Goal: Task Accomplishment & Management: Manage account settings

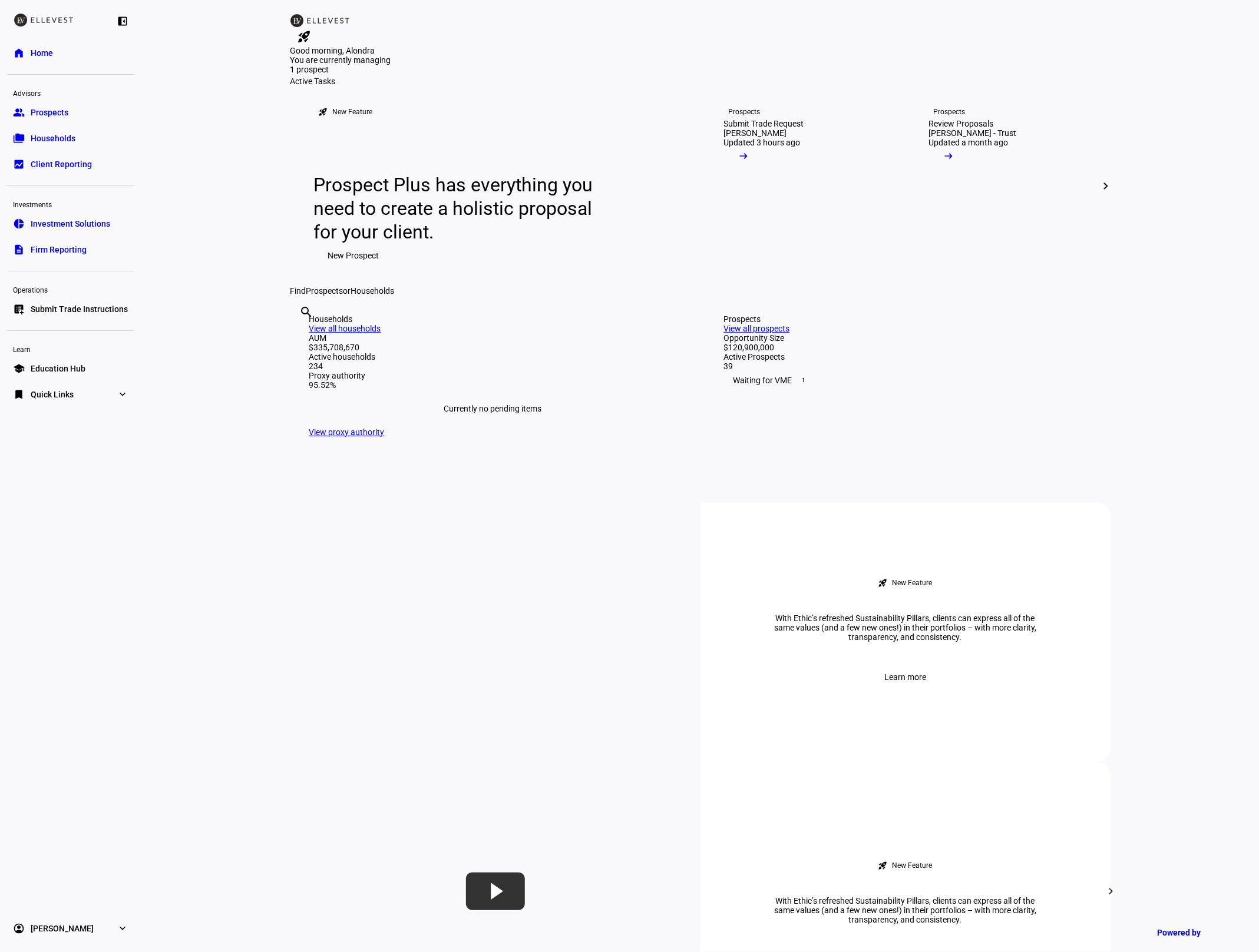
scroll to position [114, 0]
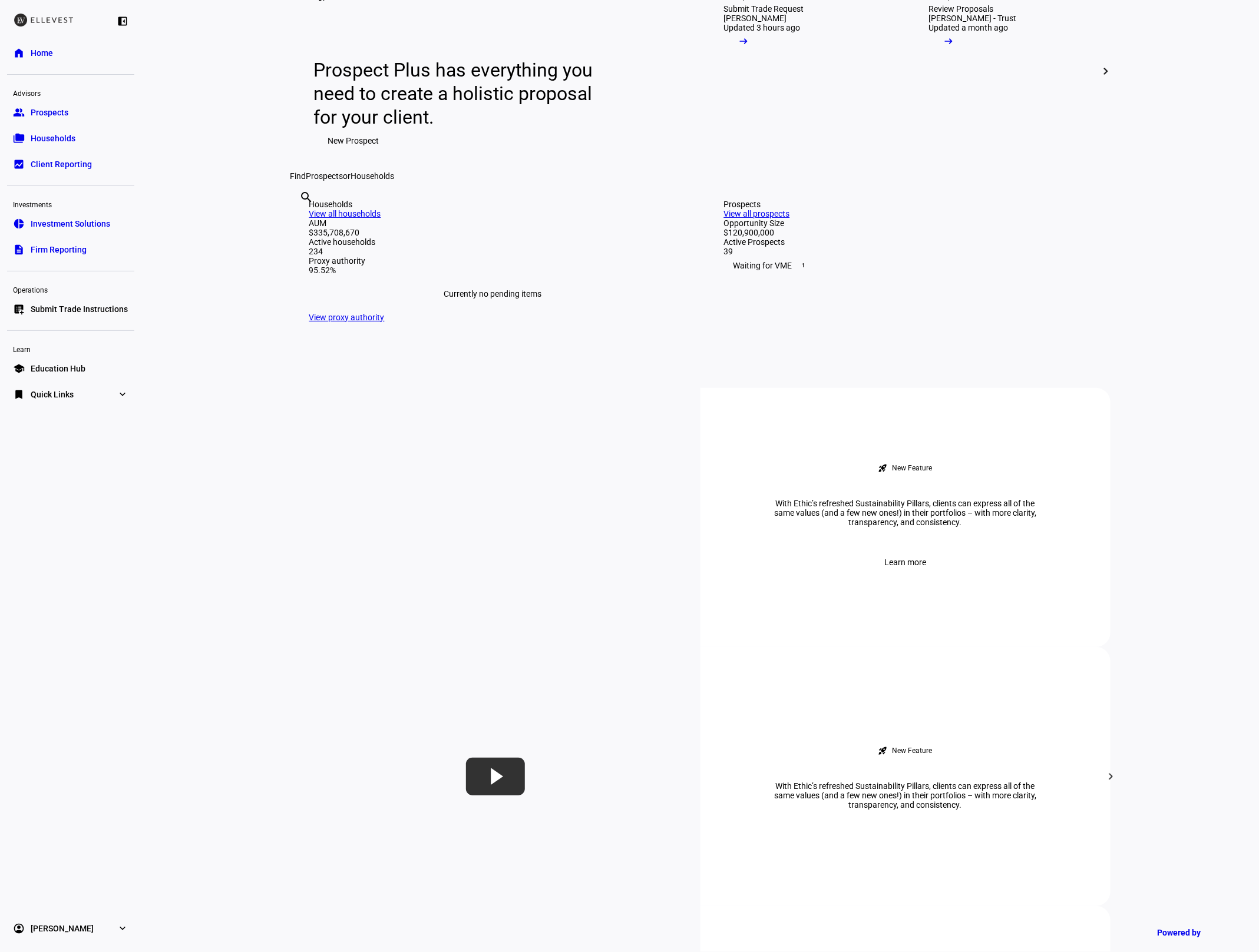
click at [57, 245] on span "Firm Reporting" at bounding box center [59, 250] width 56 height 12
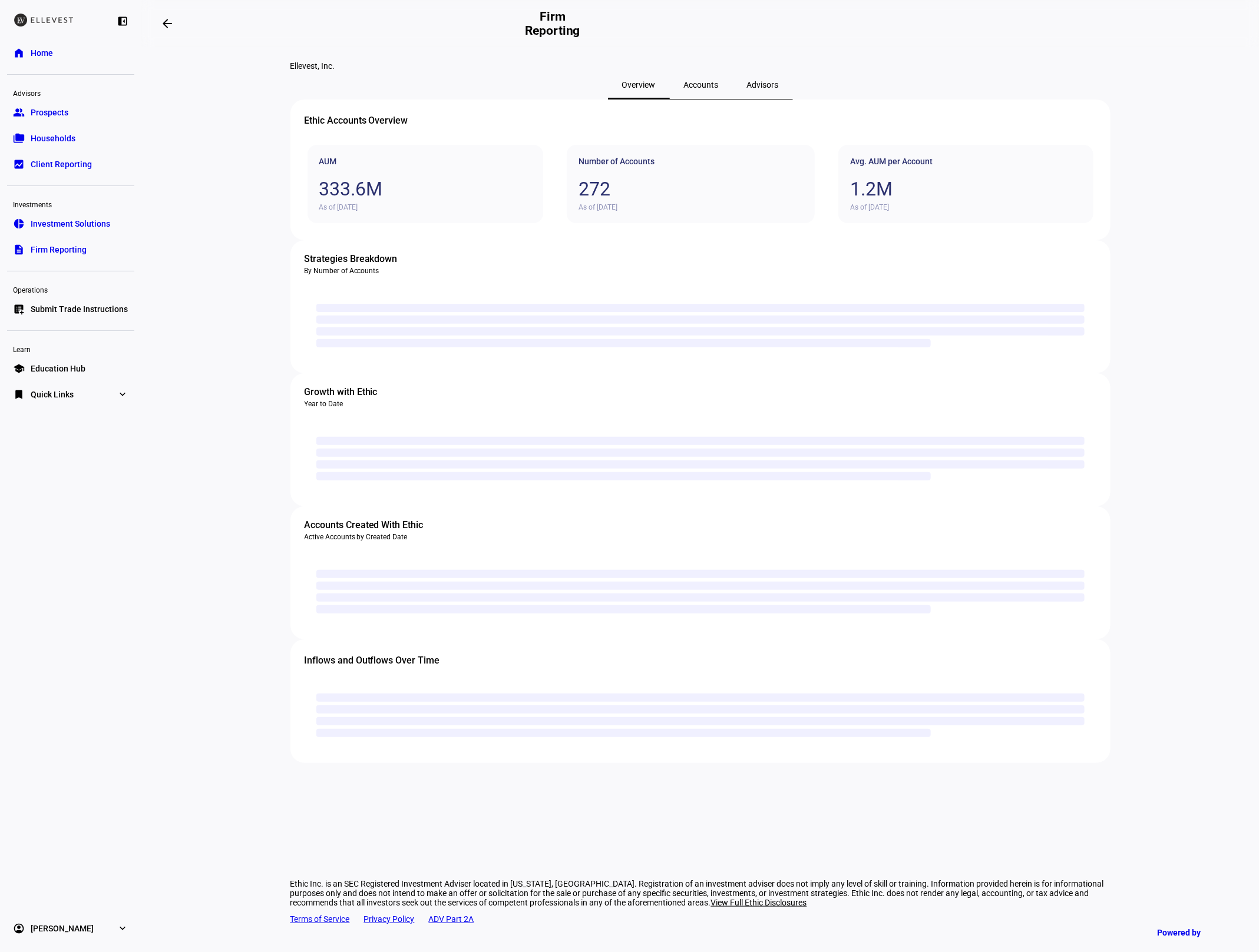
click at [704, 88] on span "Accounts" at bounding box center [701, 85] width 35 height 9
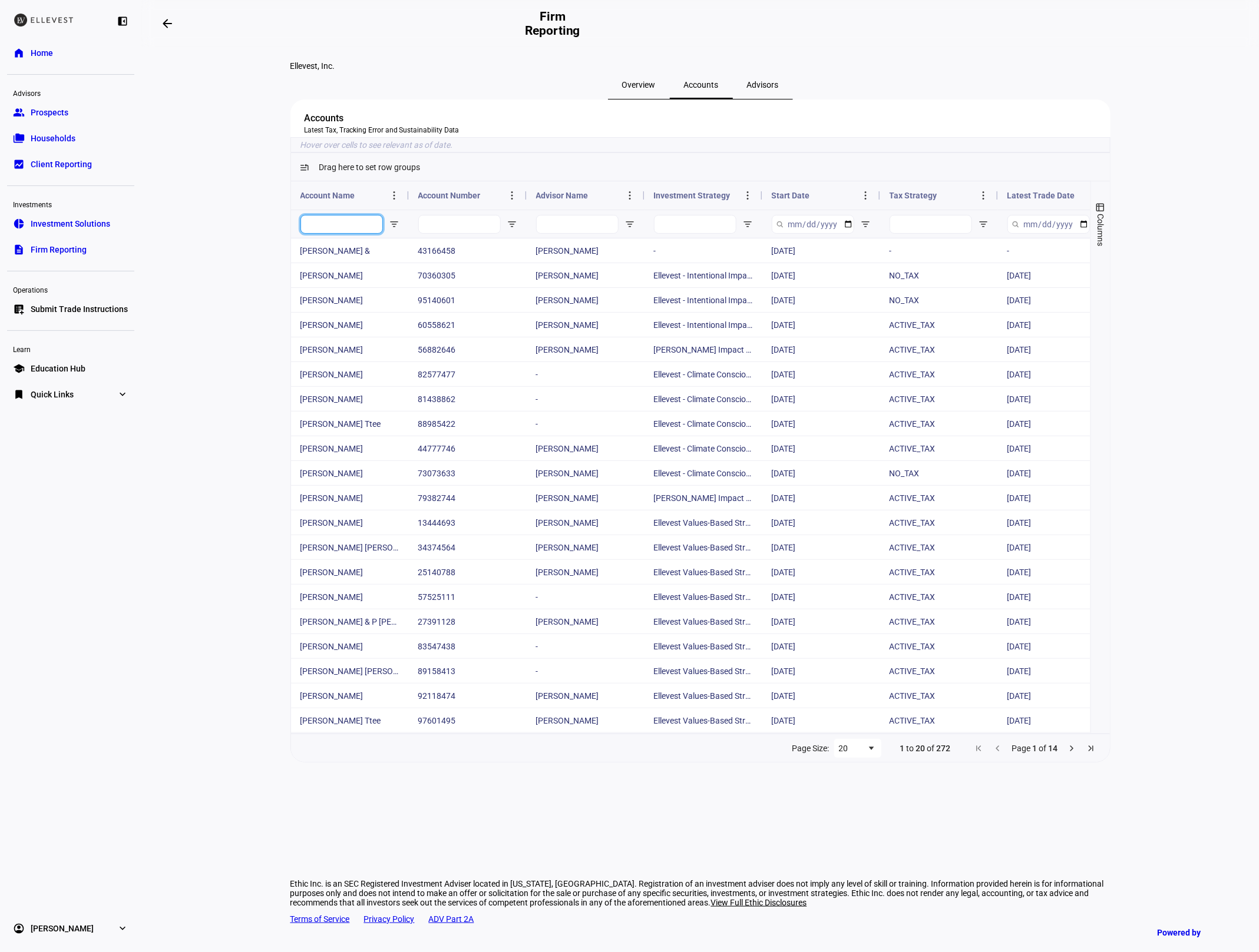
click at [364, 234] on input "Account Name Filter Input" at bounding box center [341, 225] width 83 height 19
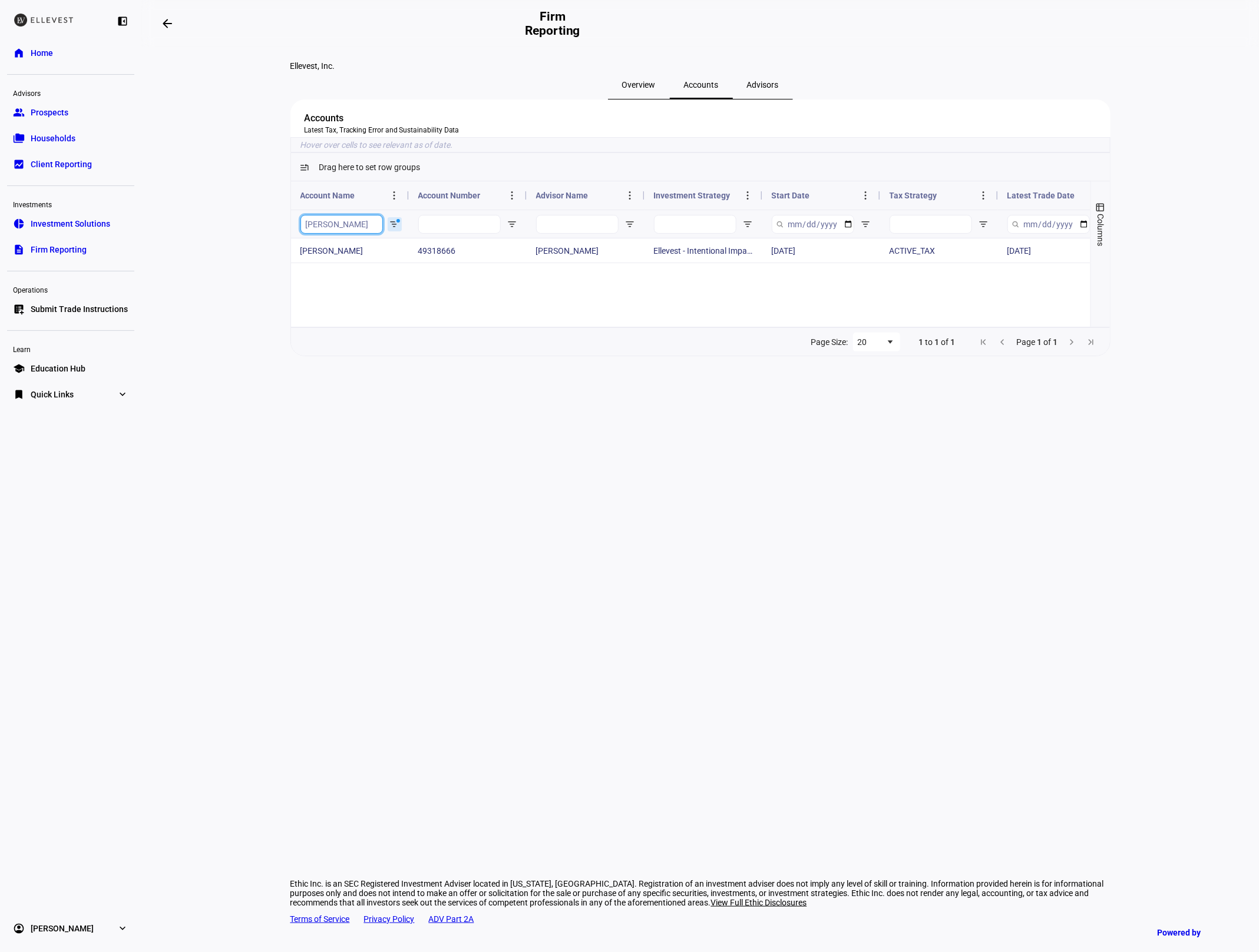
type input "[PERSON_NAME]"
drag, startPoint x: 326, startPoint y: 273, endPoint x: 299, endPoint y: 271, distance: 27.1
click at [299, 238] on div "[PERSON_NAME]" at bounding box center [350, 223] width 117 height 28
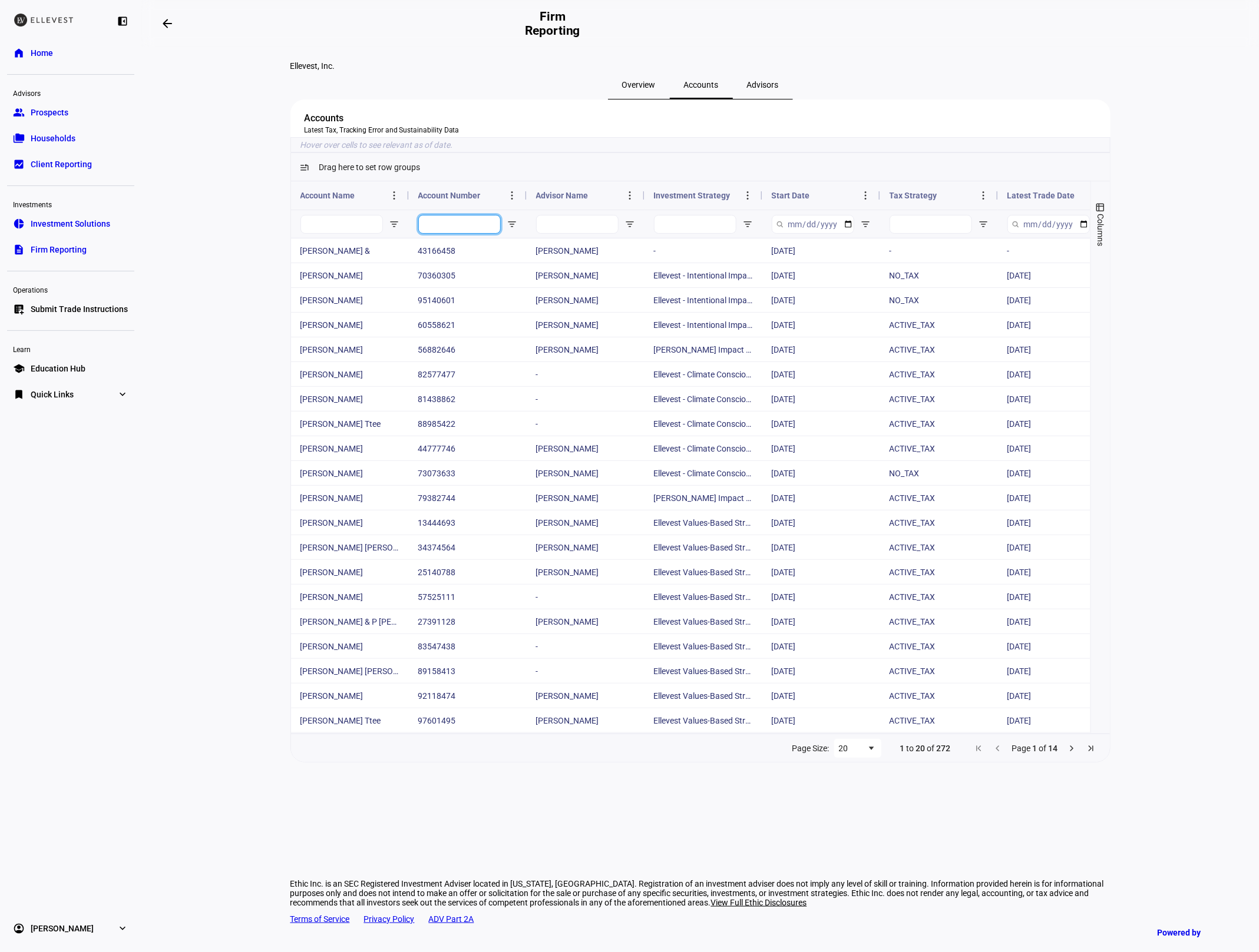
click at [449, 234] on input "Account Number Filter Input" at bounding box center [460, 225] width 83 height 19
paste input "77355350"
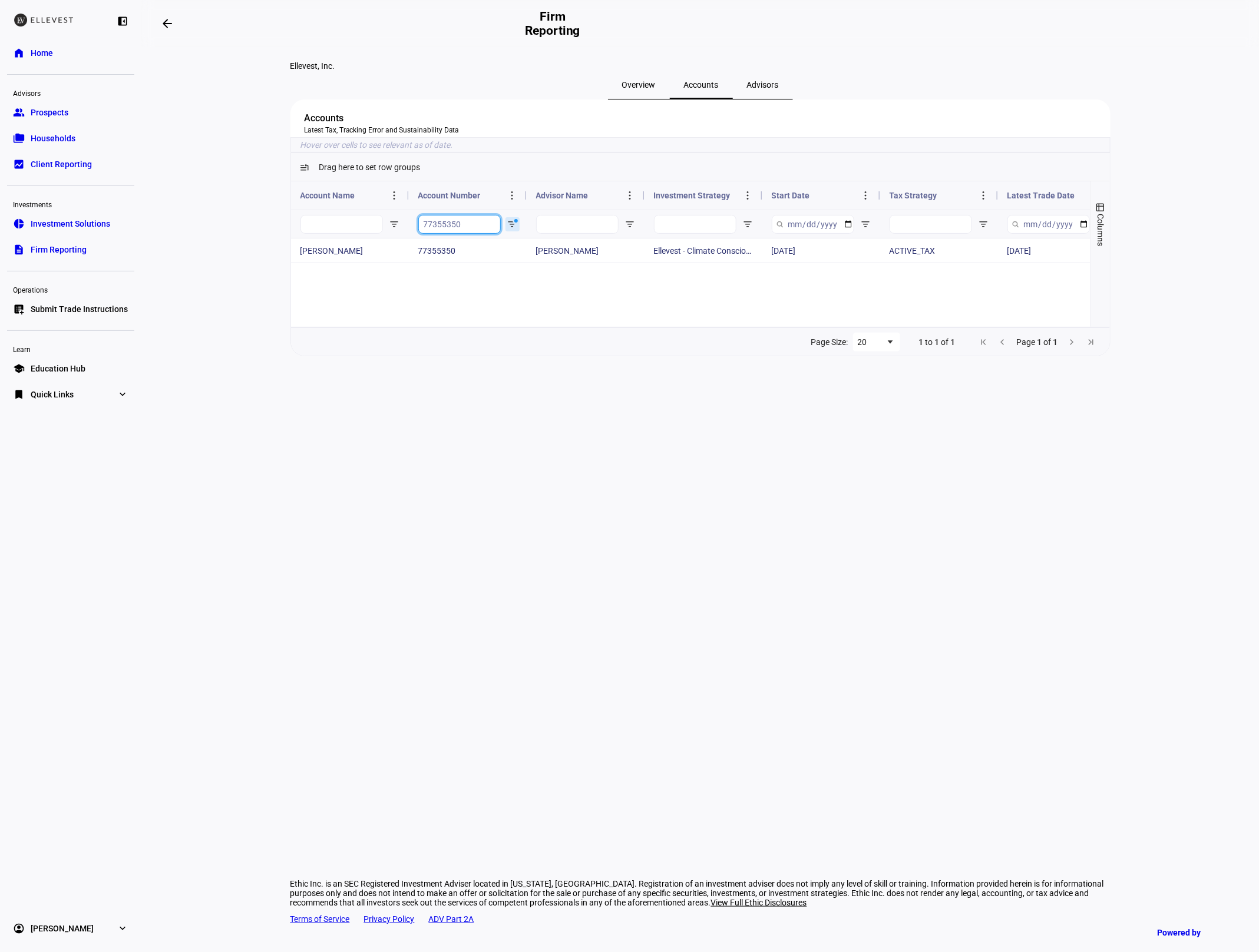
type input "77355350"
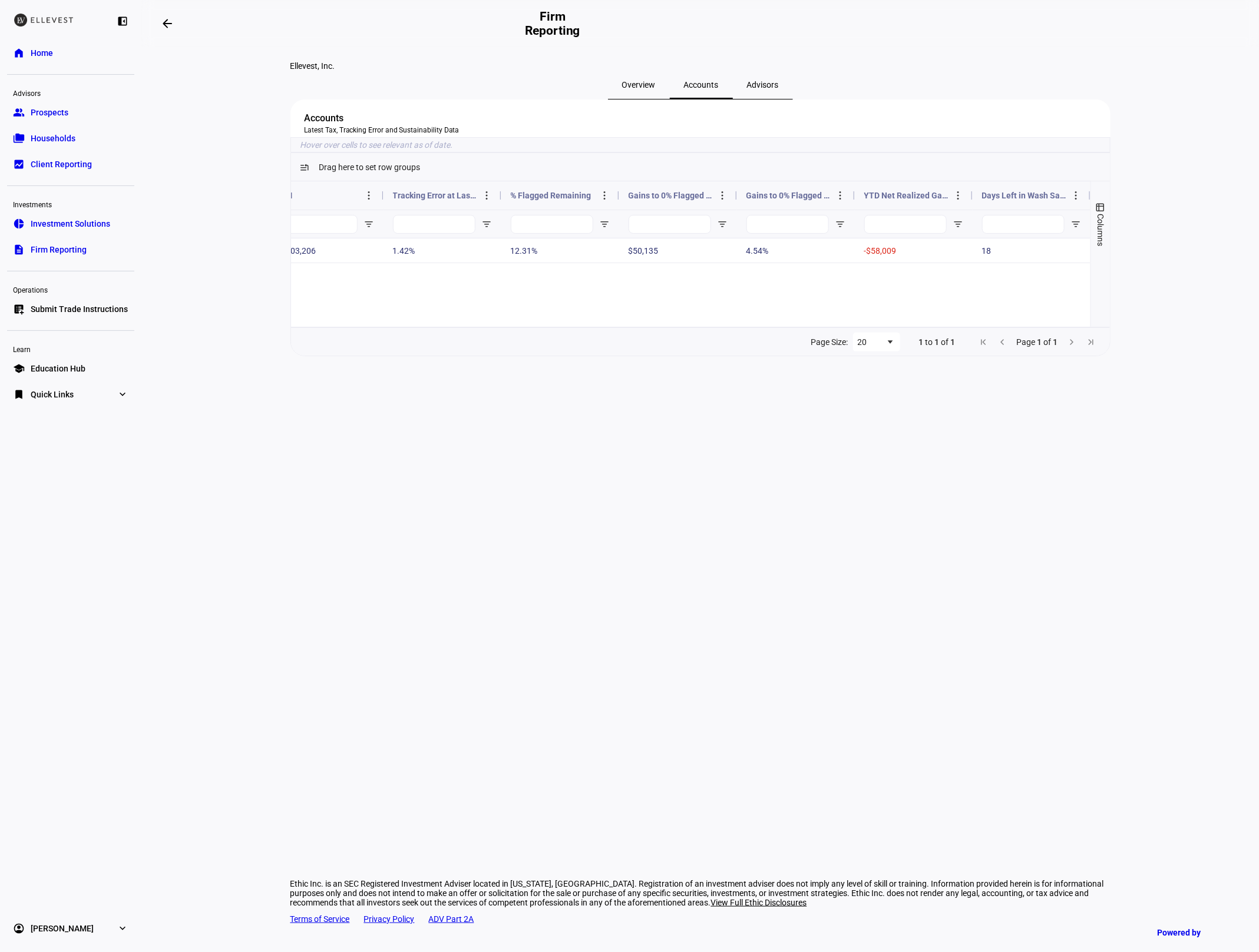
click at [39, 51] on span "Home" at bounding box center [41, 53] width 22 height 12
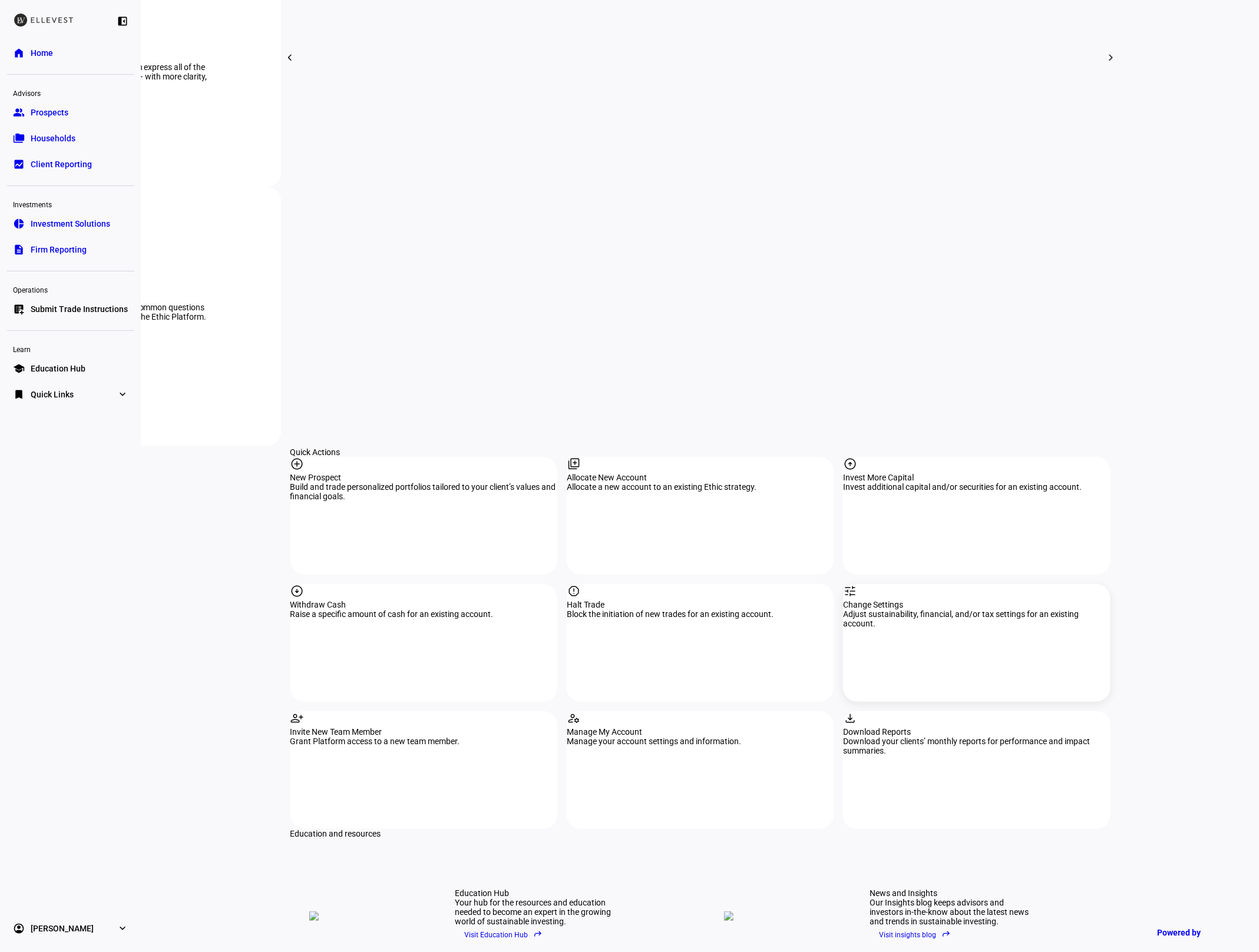
click at [893, 585] on div "tune Change Settings Adjust sustainability, financial, and/or tax settings for …" at bounding box center [975, 643] width 266 height 117
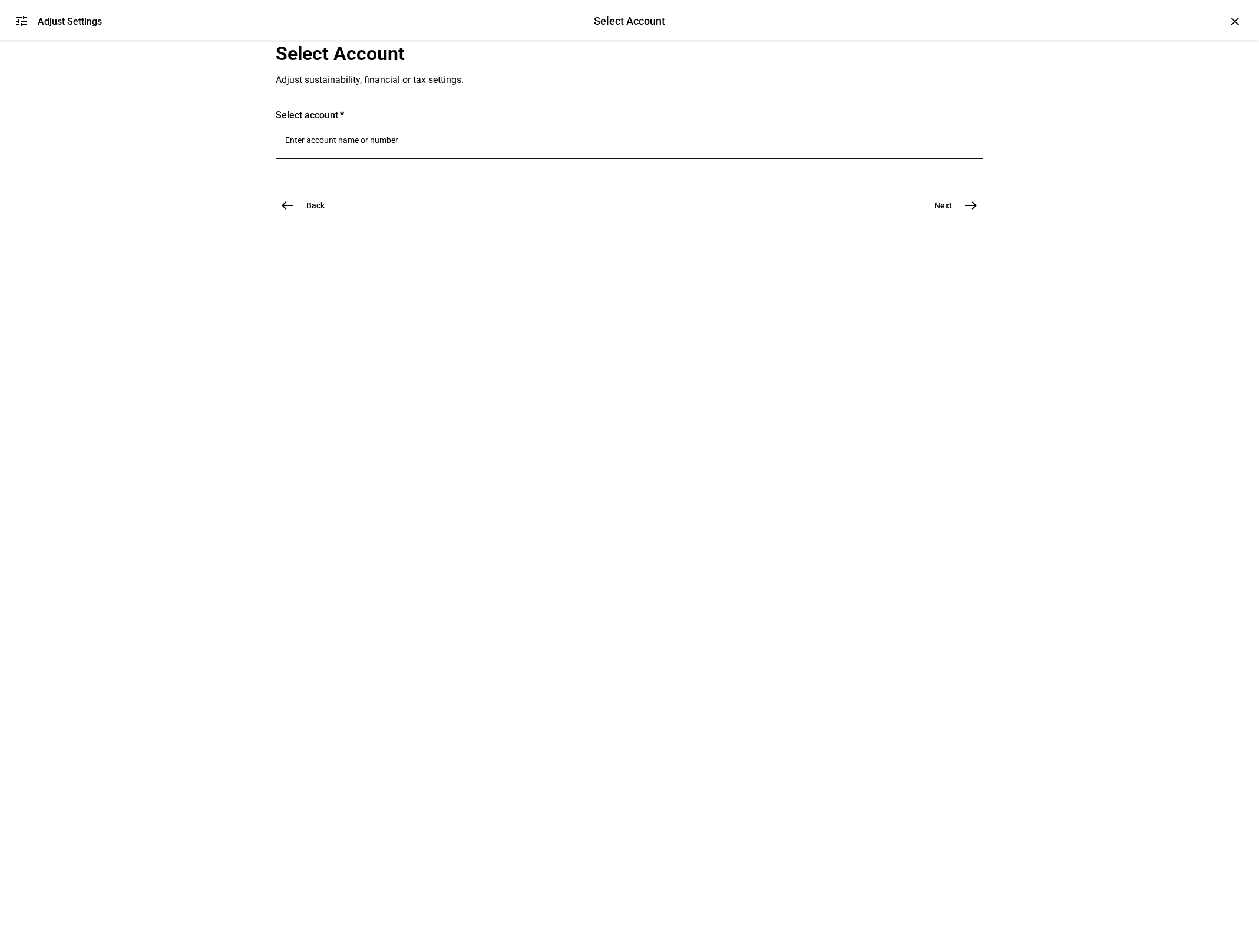
drag, startPoint x: 448, startPoint y: 301, endPoint x: 138, endPoint y: 221, distance: 320.2
click at [448, 159] on div at bounding box center [629, 142] width 688 height 33
click at [367, 145] on input "1866" at bounding box center [629, 140] width 688 height 10
drag, startPoint x: 267, startPoint y: 284, endPoint x: 255, endPoint y: 283, distance: 12.0
click at [259, 253] on div "Select Account Adjust sustainability, financial or tax settings. Select account…" at bounding box center [630, 147] width 744 height 211
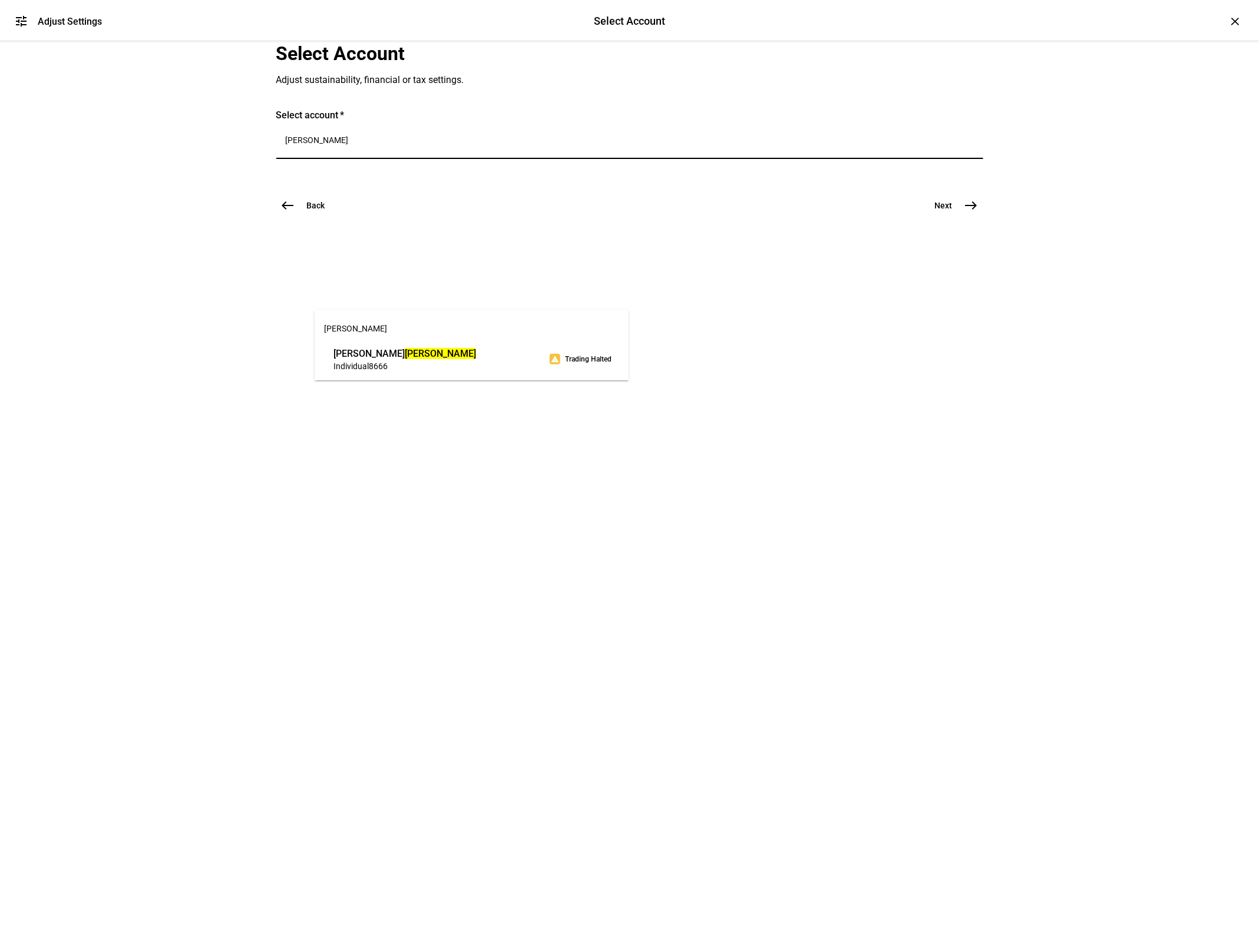
type input "[PERSON_NAME]"
click at [376, 361] on span "Individual 8666" at bounding box center [405, 366] width 142 height 12
click at [297, 248] on span "west" at bounding box center [288, 236] width 23 height 23
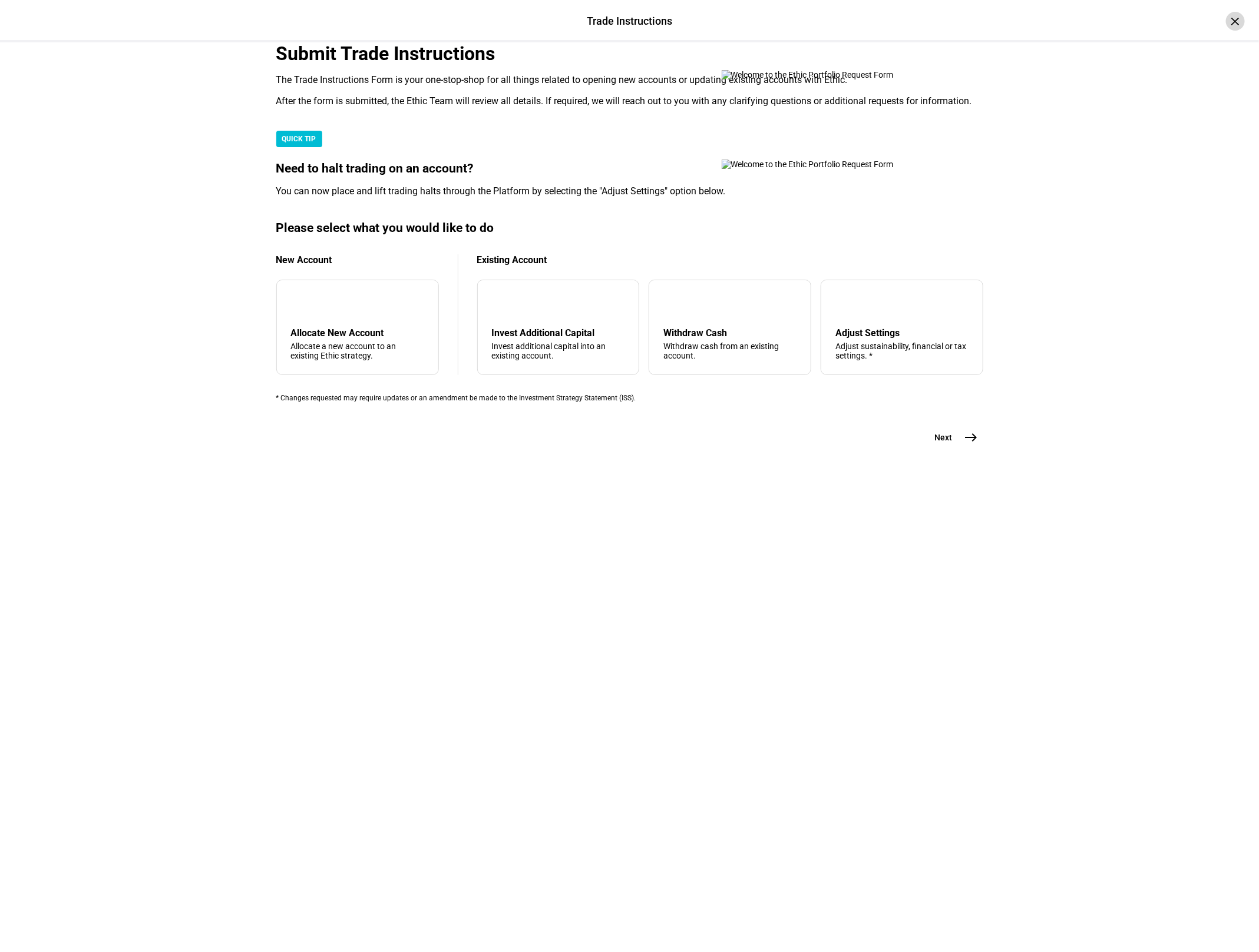
click at [1233, 20] on div "×" at bounding box center [1235, 21] width 19 height 19
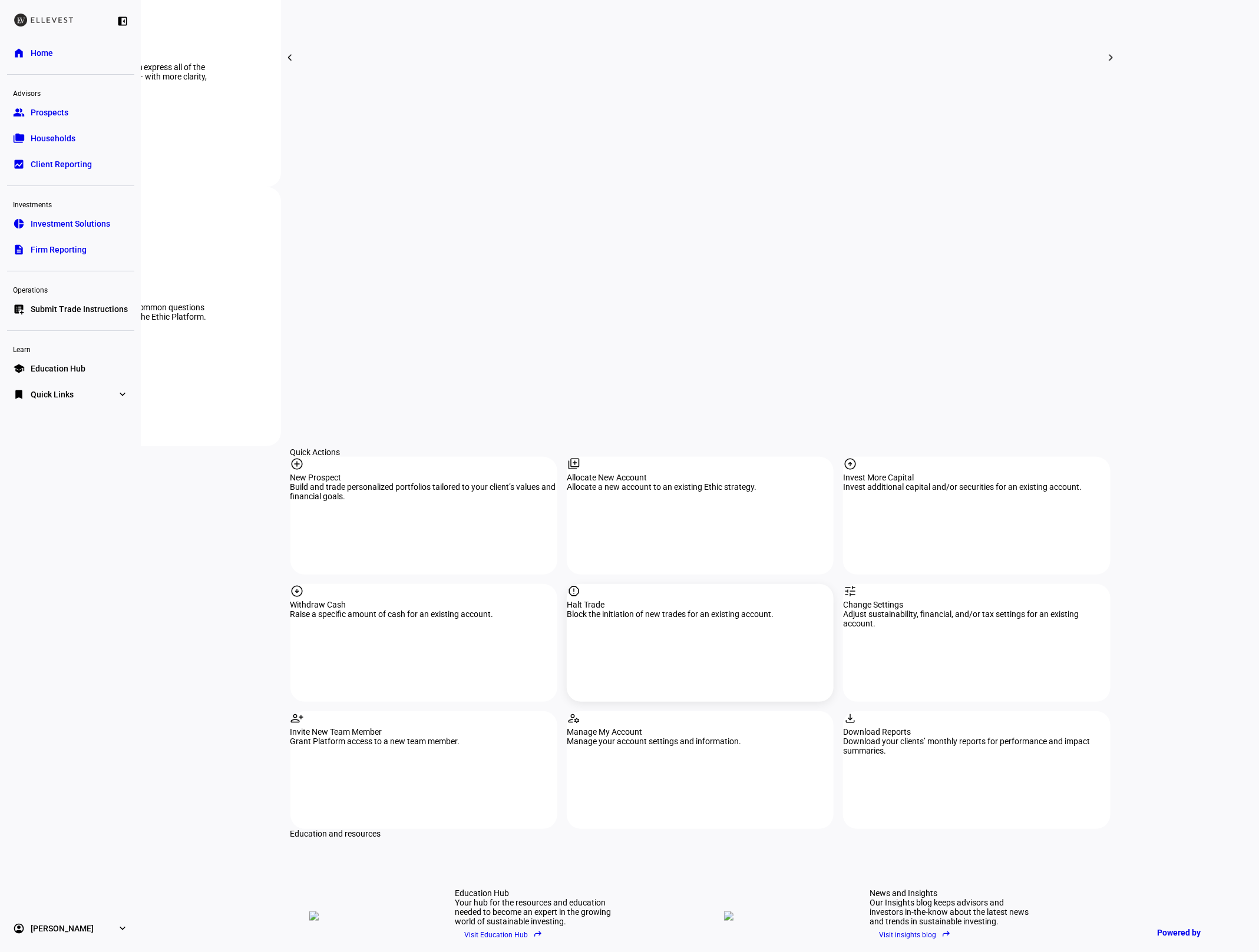
click at [691, 585] on div "report Halt Trade Block the initiation of new trades for an existing account." at bounding box center [699, 643] width 266 height 117
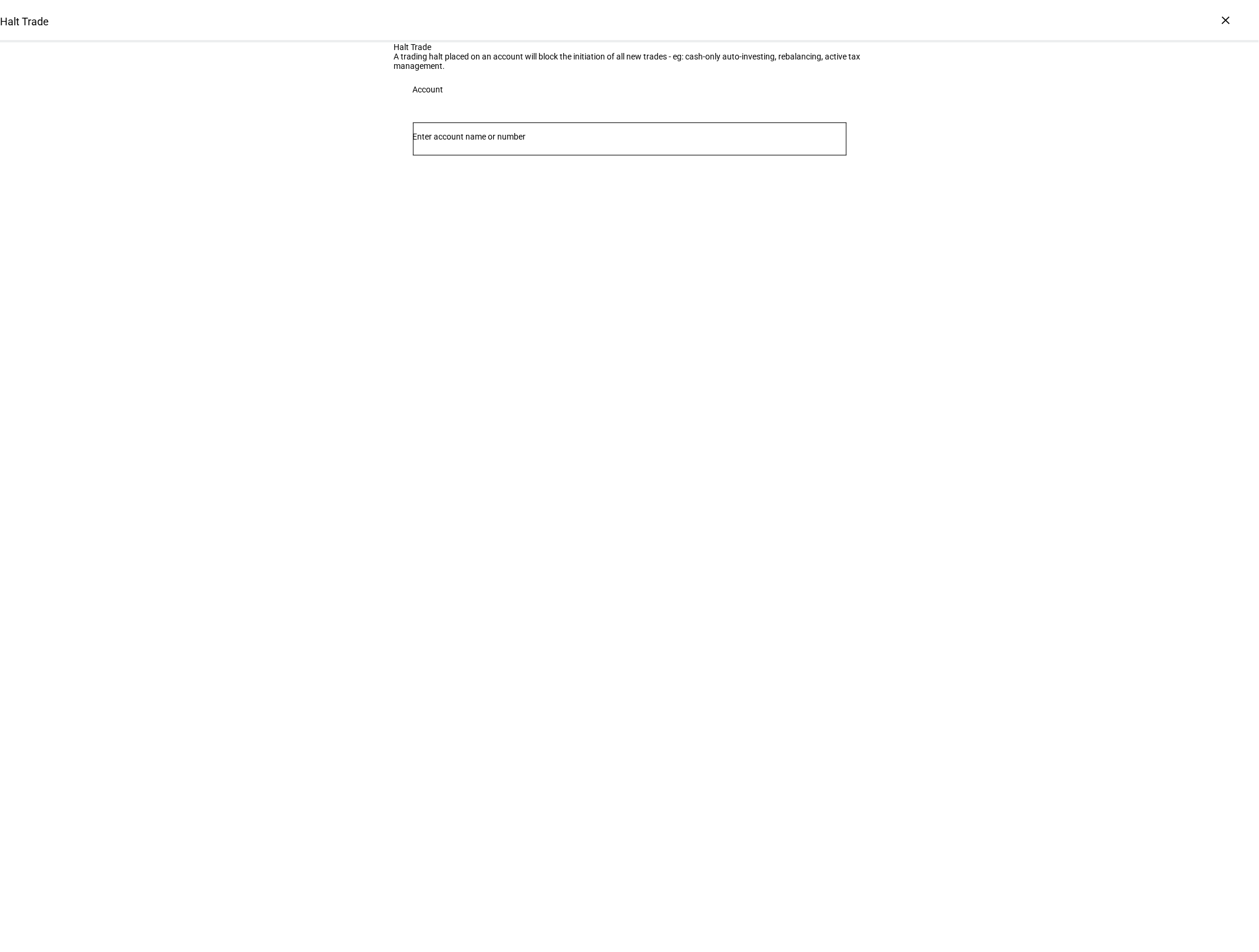
click at [437, 141] on input "Number" at bounding box center [629, 137] width 434 height 10
type input "8666"
click at [470, 316] on span "[PERSON_NAME]" at bounding box center [468, 320] width 71 height 13
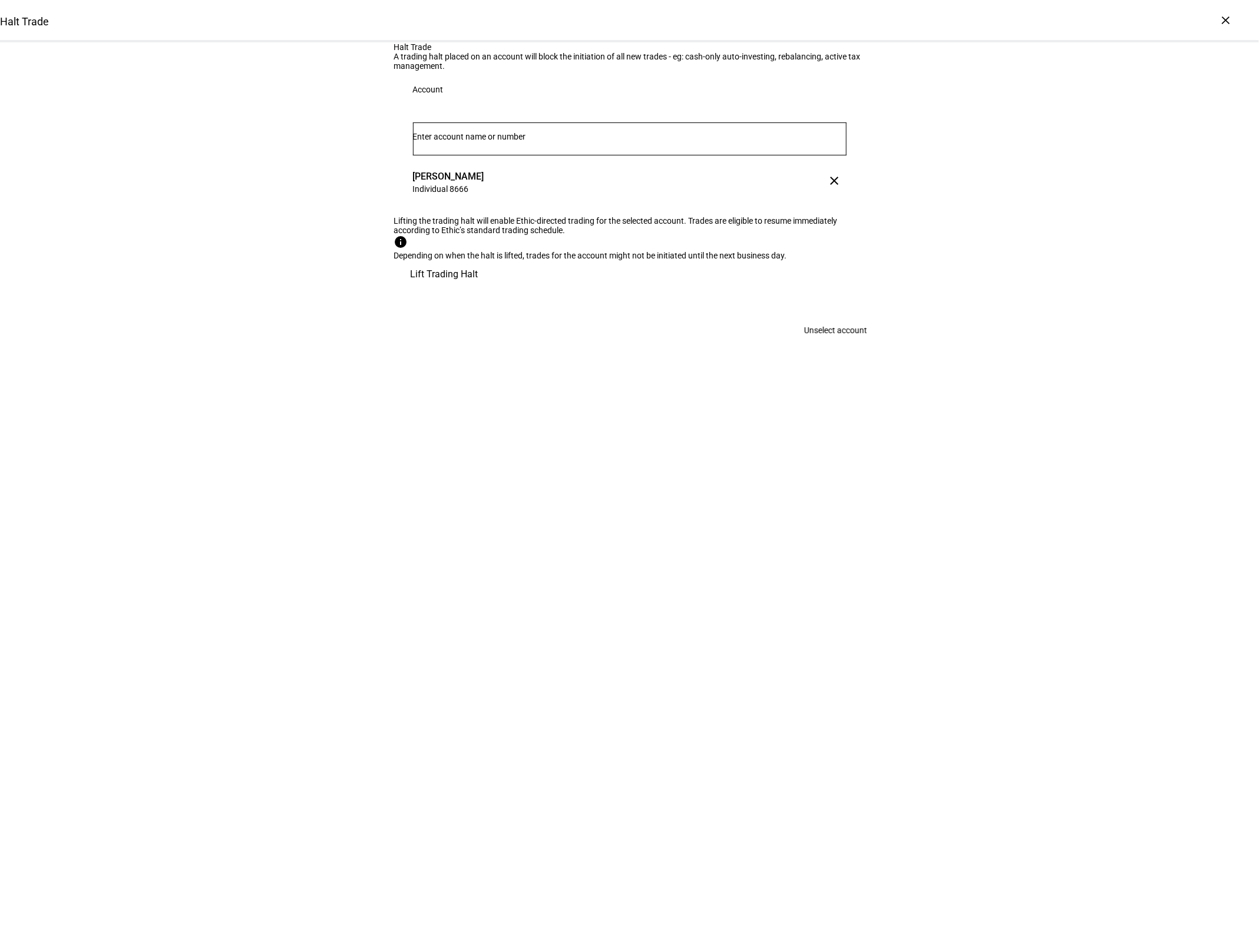
click at [834, 188] on mat-icon "clear" at bounding box center [834, 181] width 14 height 14
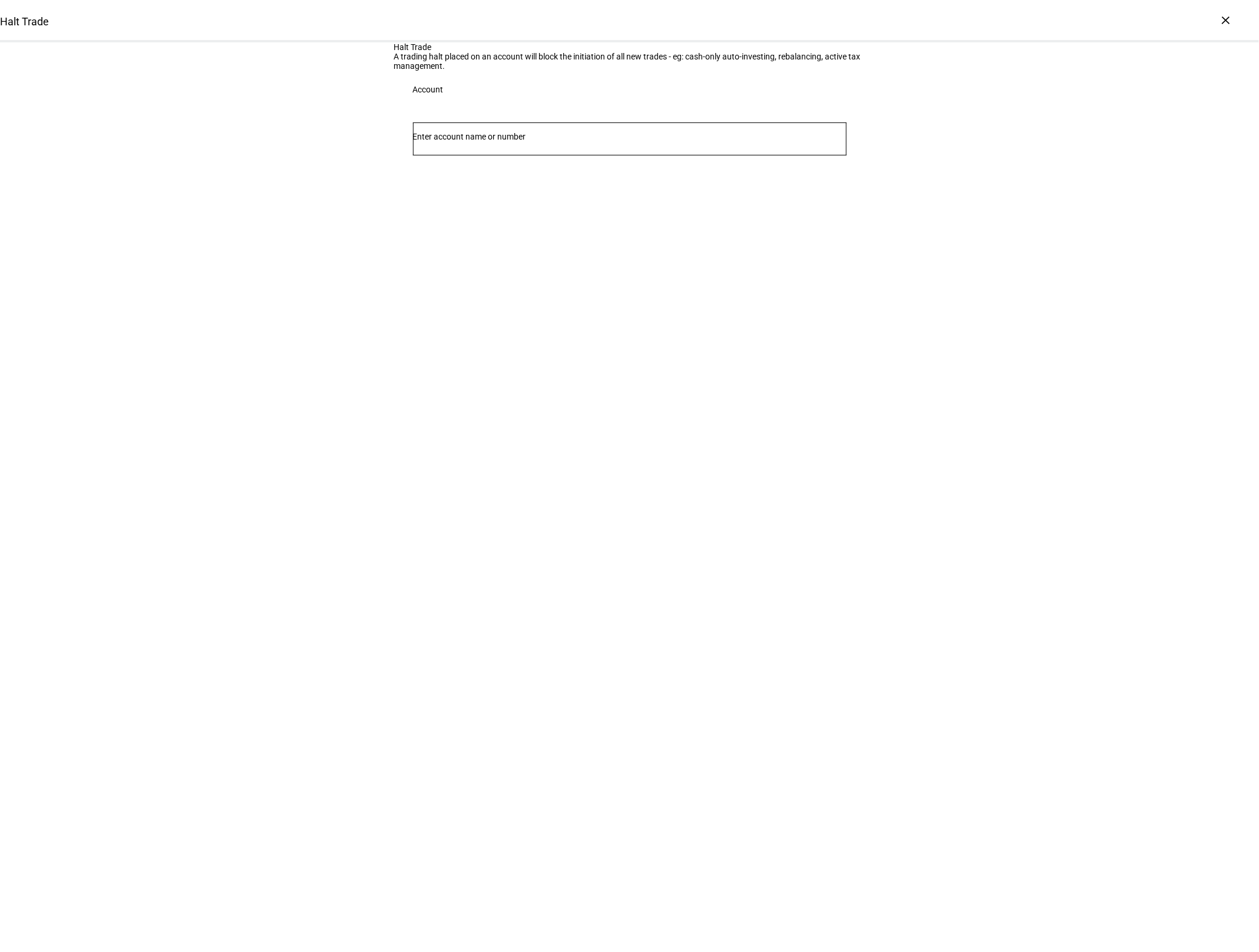
click at [585, 141] on input "Number" at bounding box center [629, 137] width 434 height 10
type input "caim"
drag, startPoint x: 447, startPoint y: 335, endPoint x: 281, endPoint y: 332, distance: 166.0
click at [447, 335] on span "Individual" at bounding box center [450, 334] width 36 height 10
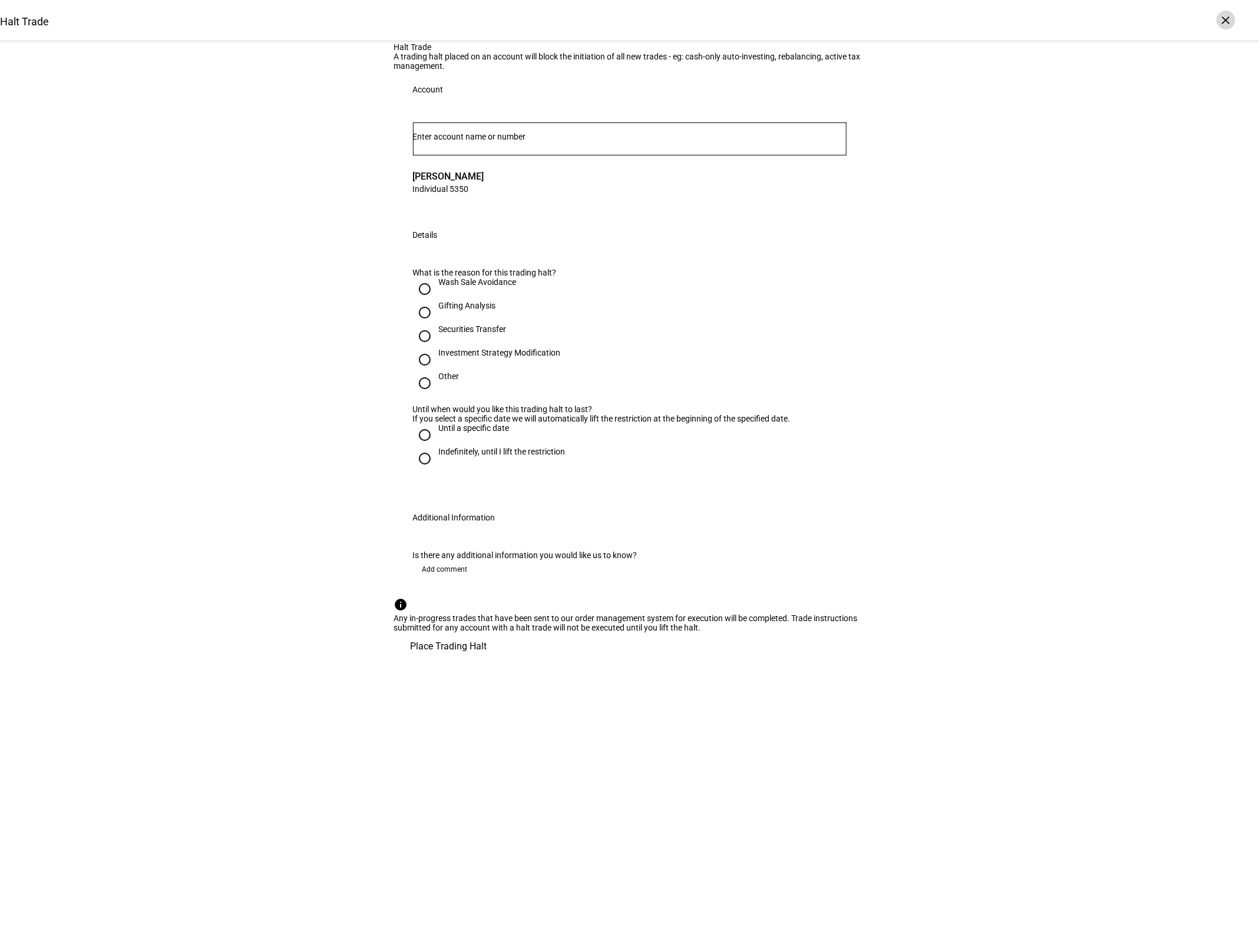
click at [1220, 18] on div "×" at bounding box center [1226, 20] width 19 height 19
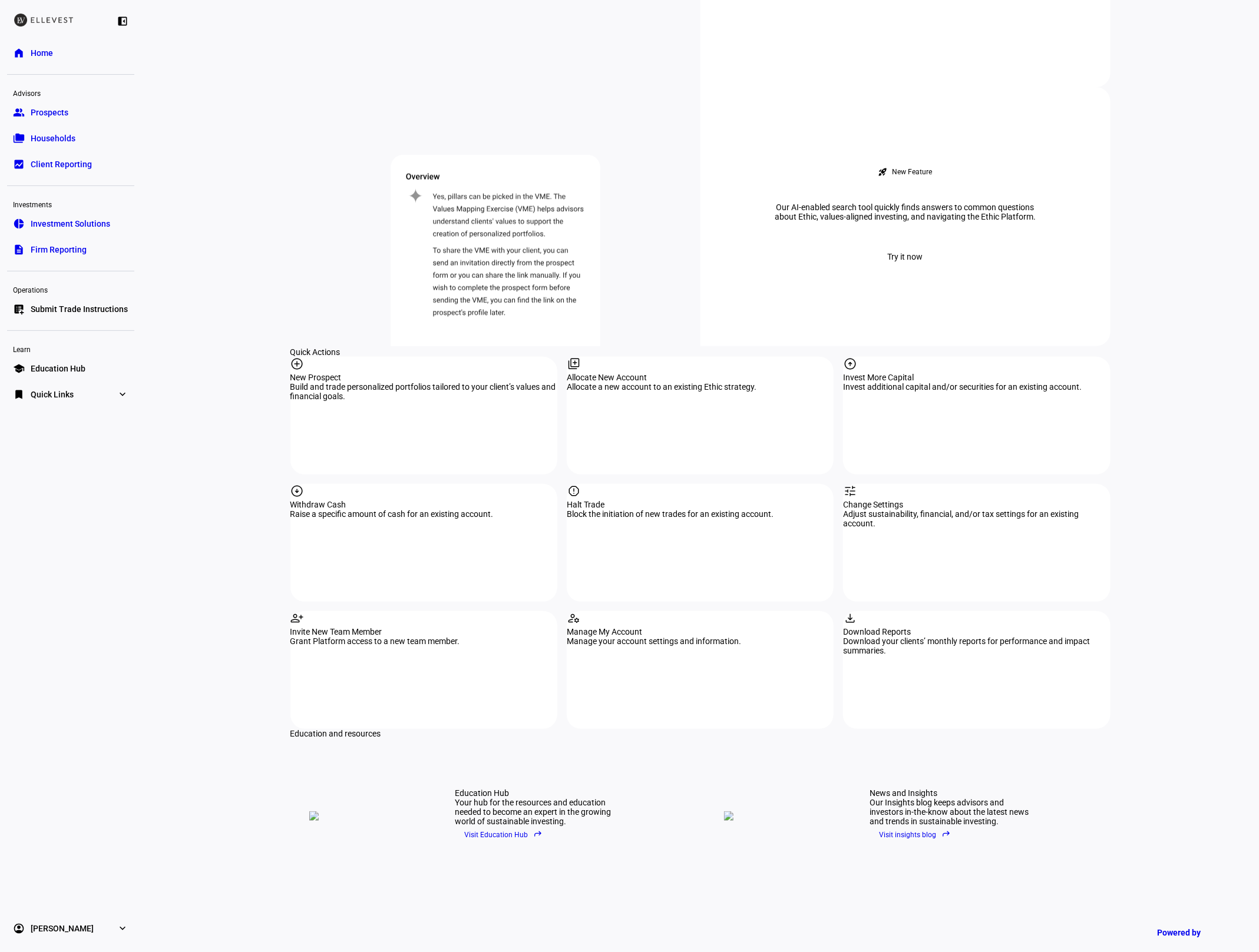
scroll to position [1025, 0]
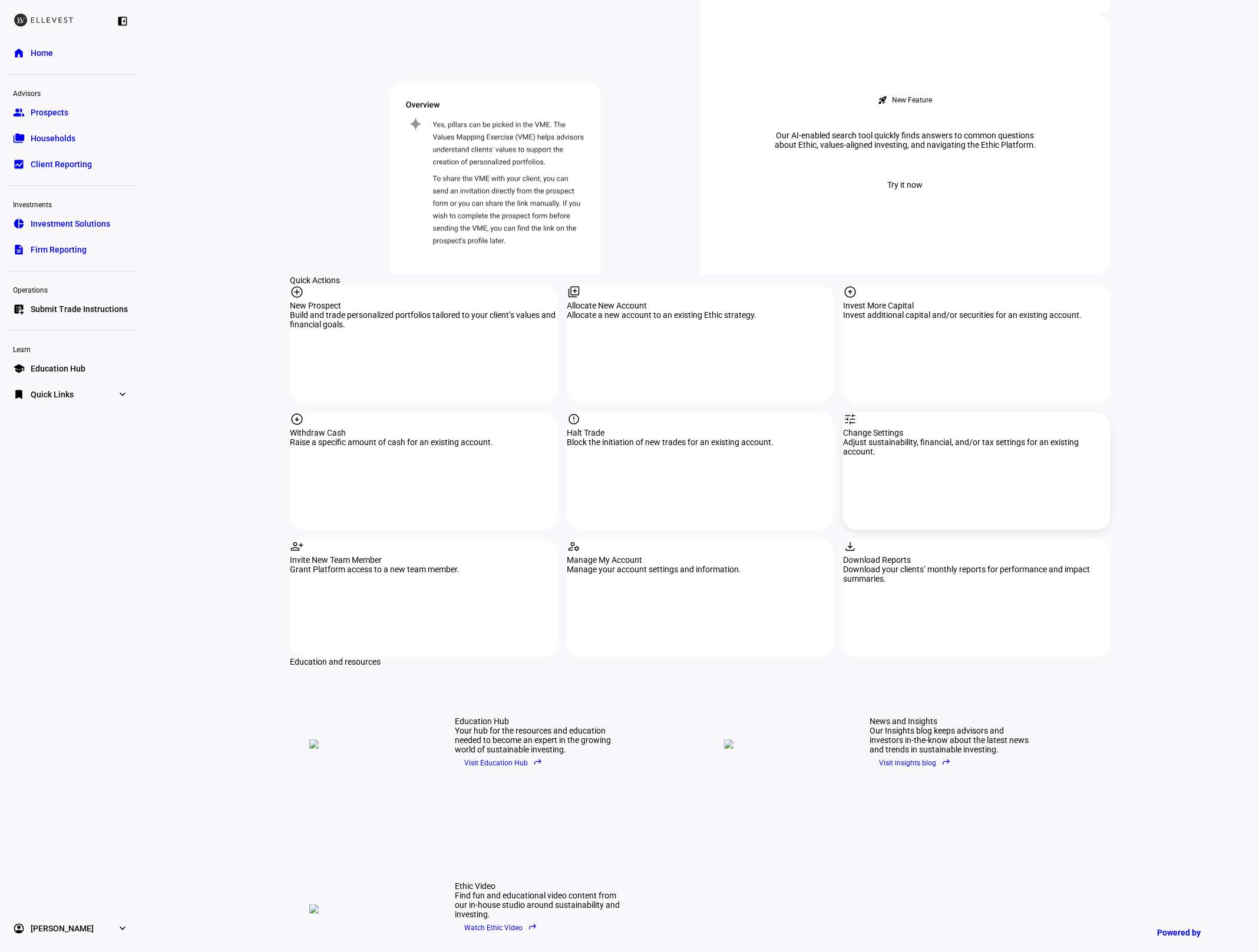
click at [884, 413] on div "tune" at bounding box center [975, 420] width 266 height 16
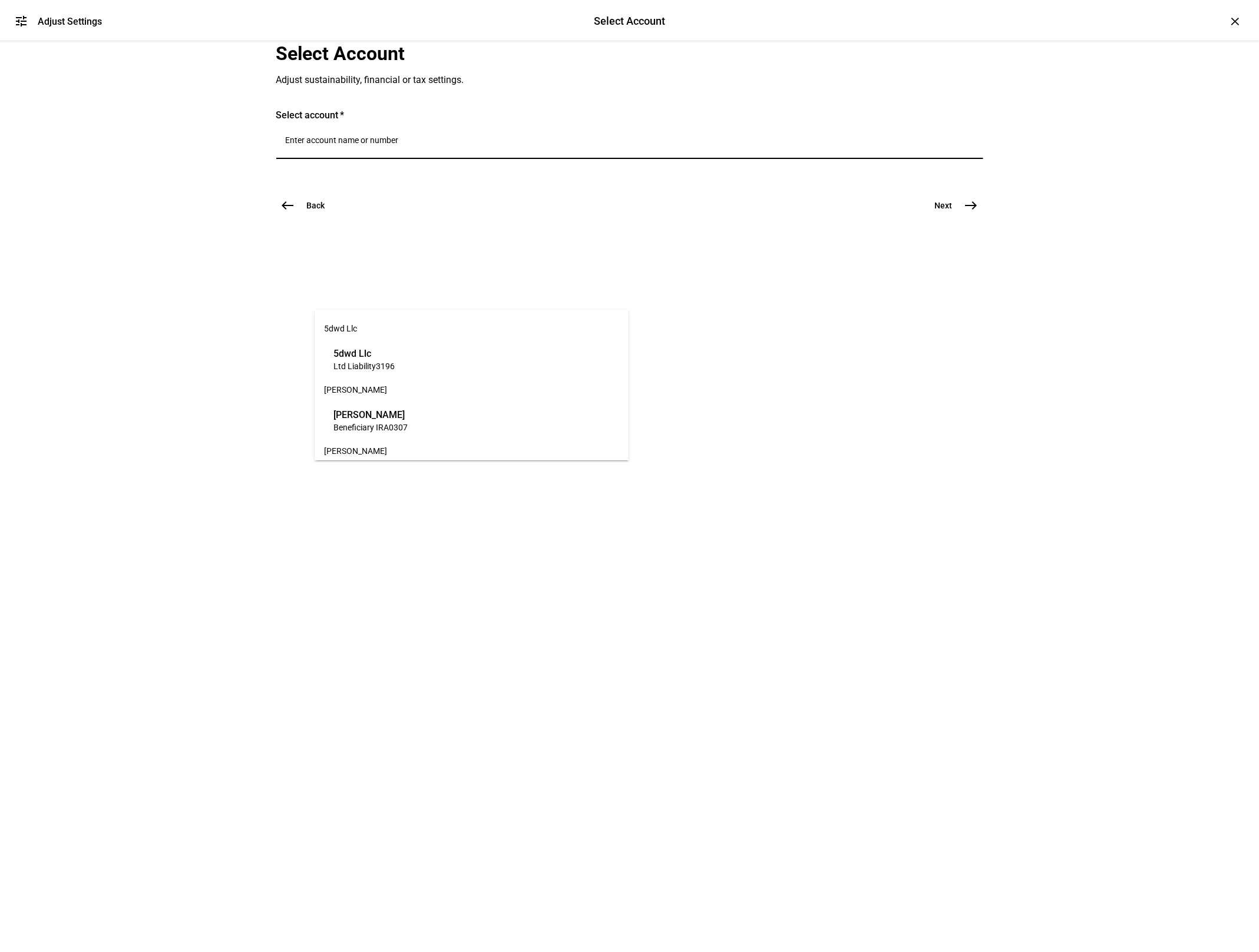
click at [431, 145] on input "Number" at bounding box center [629, 140] width 688 height 10
type input "8"
type input "5350"
click at [408, 364] on div "[PERSON_NAME] Individual 5350" at bounding box center [369, 360] width 77 height 31
click at [963, 248] on span "east" at bounding box center [971, 236] width 23 height 23
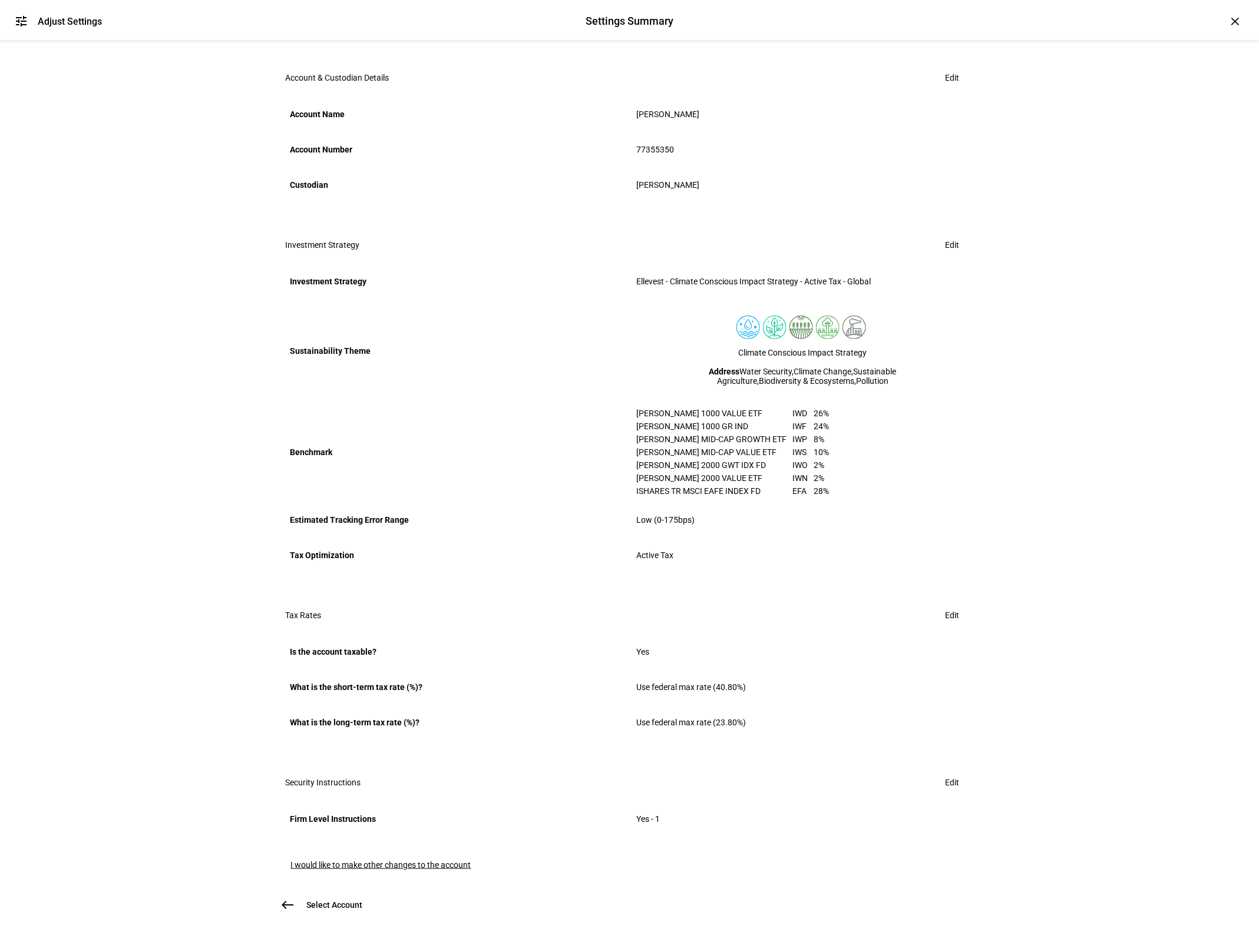
scroll to position [288, 0]
click at [414, 861] on span "I would like to make other changes to the account" at bounding box center [381, 865] width 180 height 10
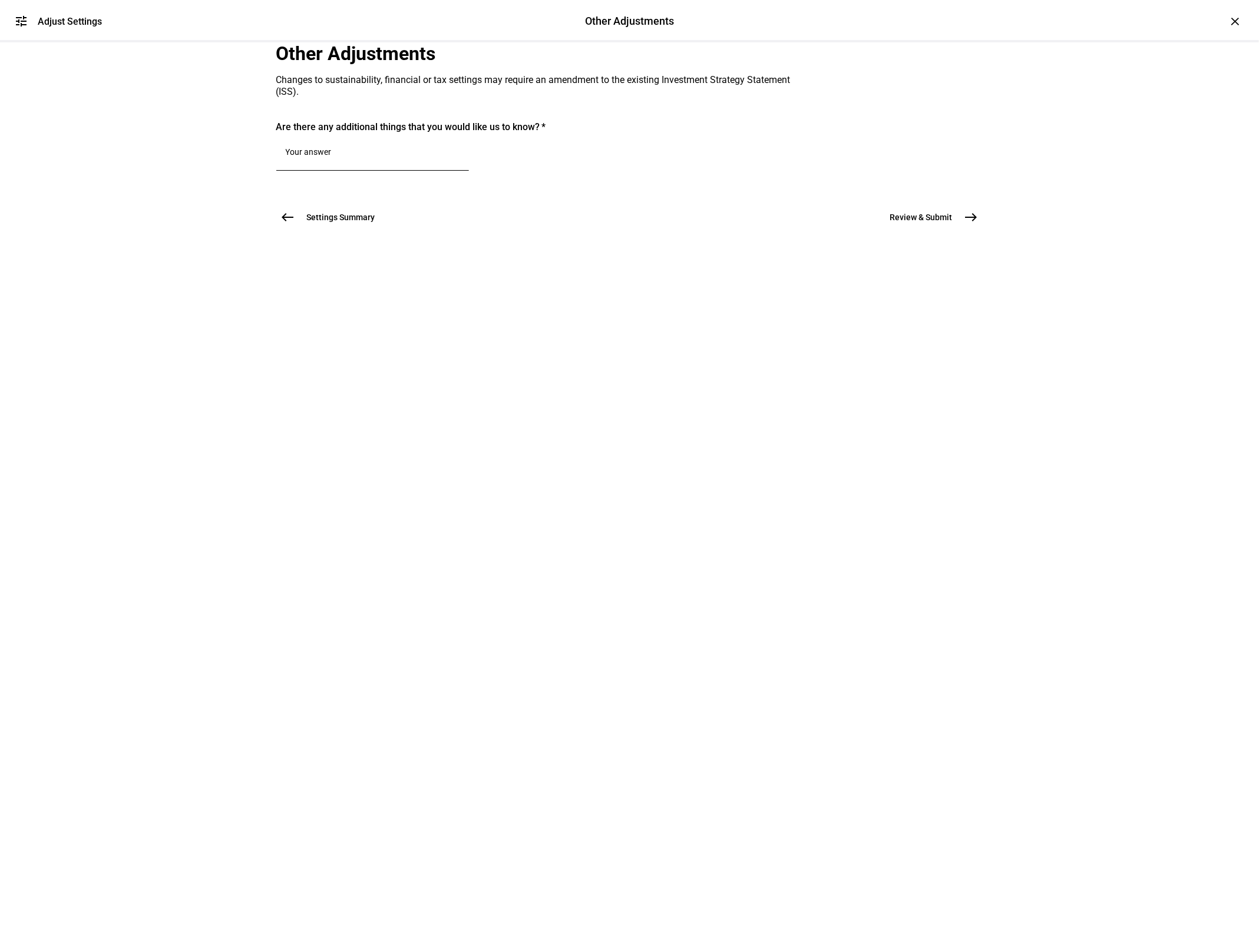
scroll to position [0, 0]
click at [404, 162] on textarea at bounding box center [372, 154] width 174 height 14
click at [378, 175] on textarea "Please rebalance to replenish cash to ~1% of account's value. Thanks!" at bounding box center [372, 161] width 174 height 28
click at [460, 175] on textarea "Please rebalance to replenish cash to ~1% of account's value for upcoming fees.…" at bounding box center [372, 161] width 174 height 28
drag, startPoint x: 491, startPoint y: 319, endPoint x: 509, endPoint y: 325, distance: 19.0
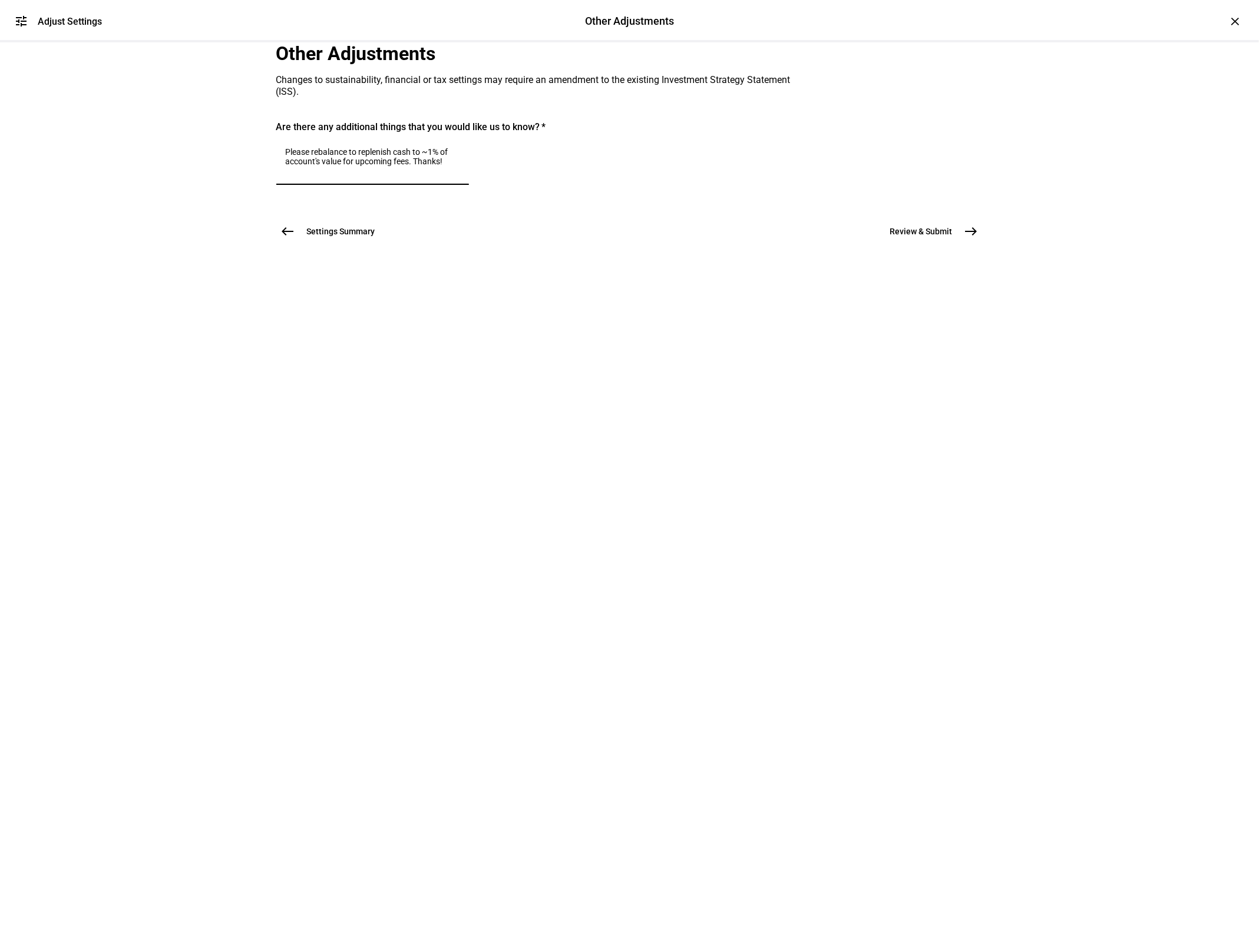
click at [460, 175] on textarea "Please rebalance to replenish cash to ~1% of account's value for upcoming fees.…" at bounding box center [372, 161] width 174 height 28
type textarea "Please rebalance to replenish cash to ~1% of account's value for upcoming fees.…"
click at [903, 238] on span "Review & Submit" at bounding box center [920, 232] width 63 height 12
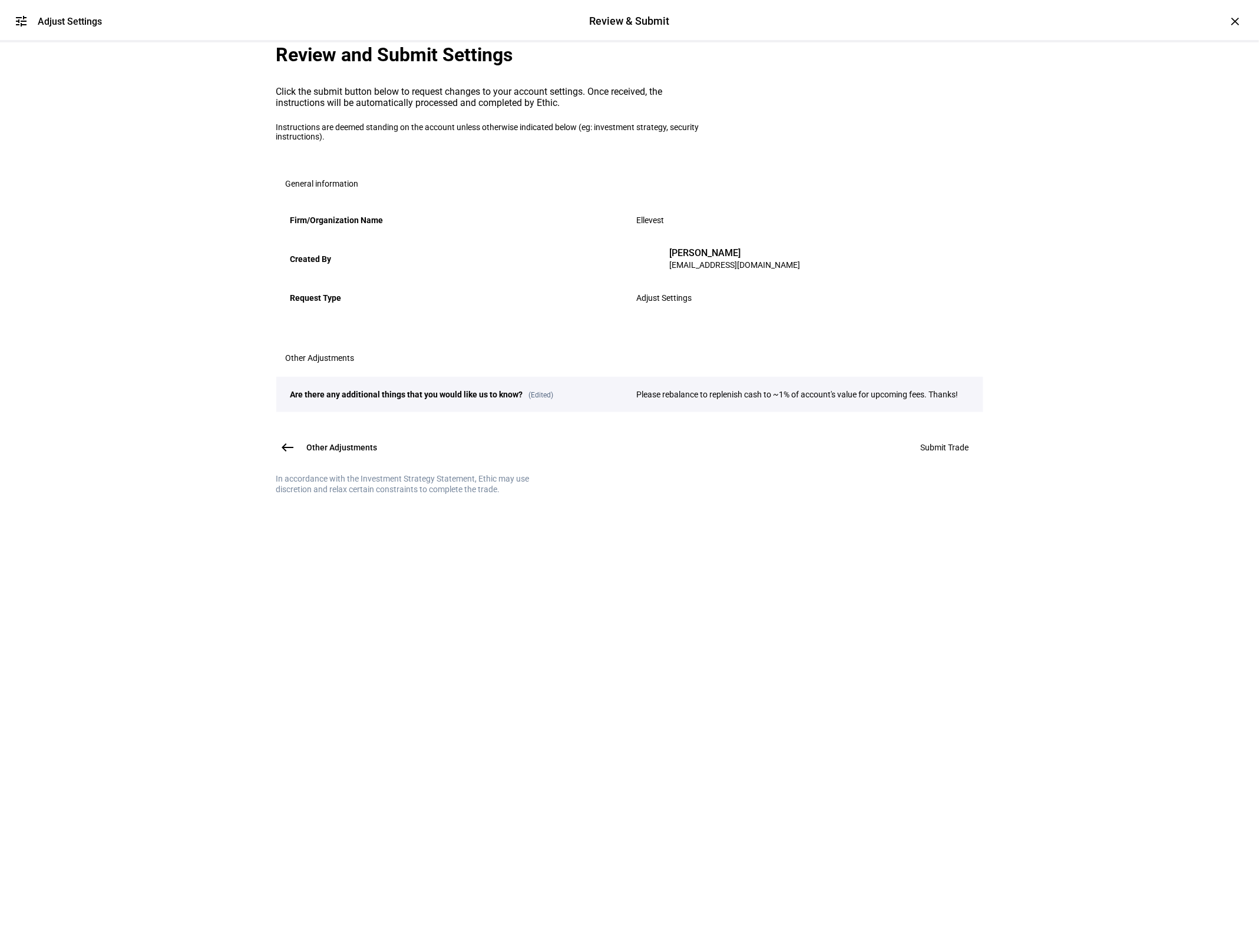
click at [947, 452] on span "Submit Trade" at bounding box center [944, 448] width 48 height 10
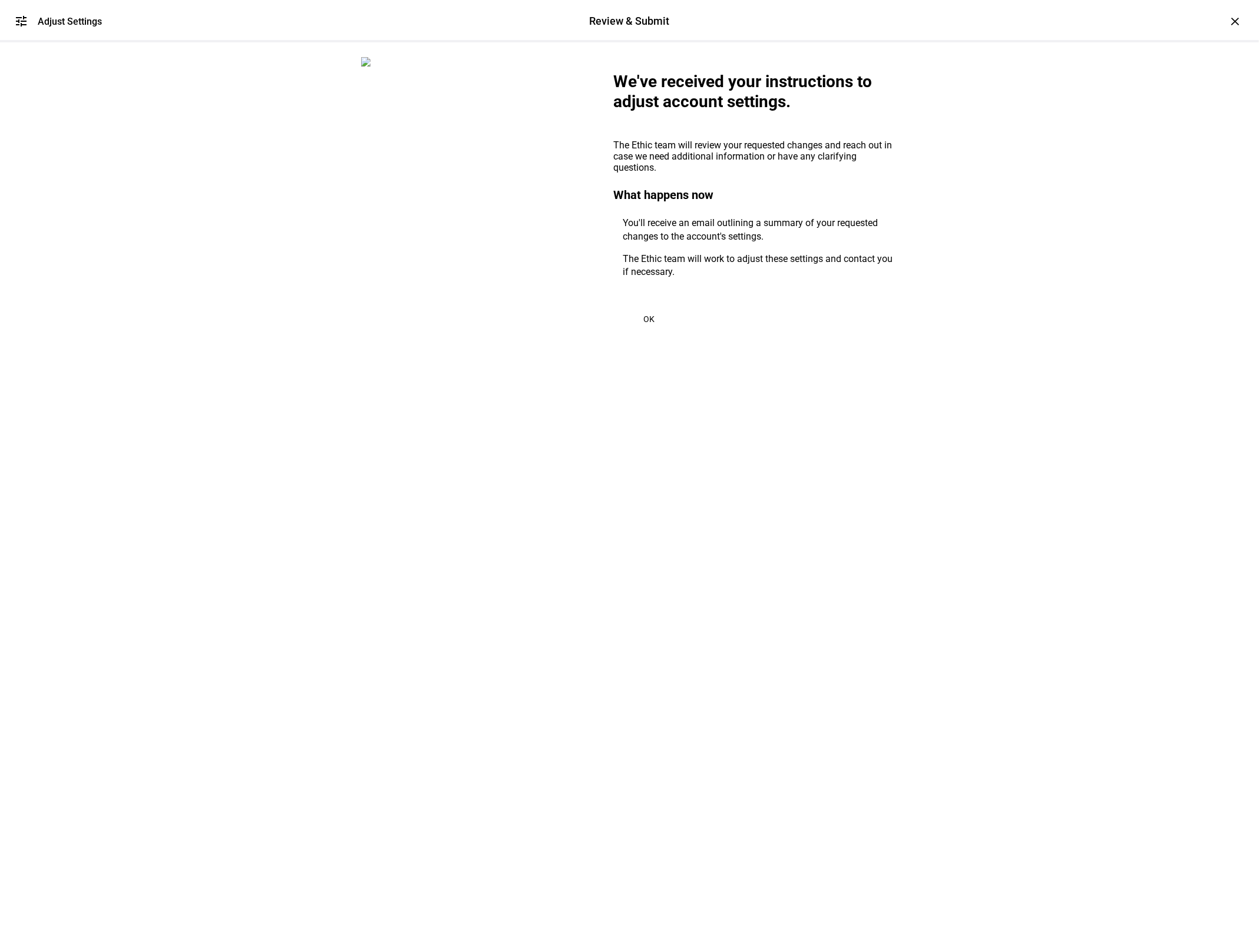
click at [640, 334] on span at bounding box center [648, 318] width 70 height 28
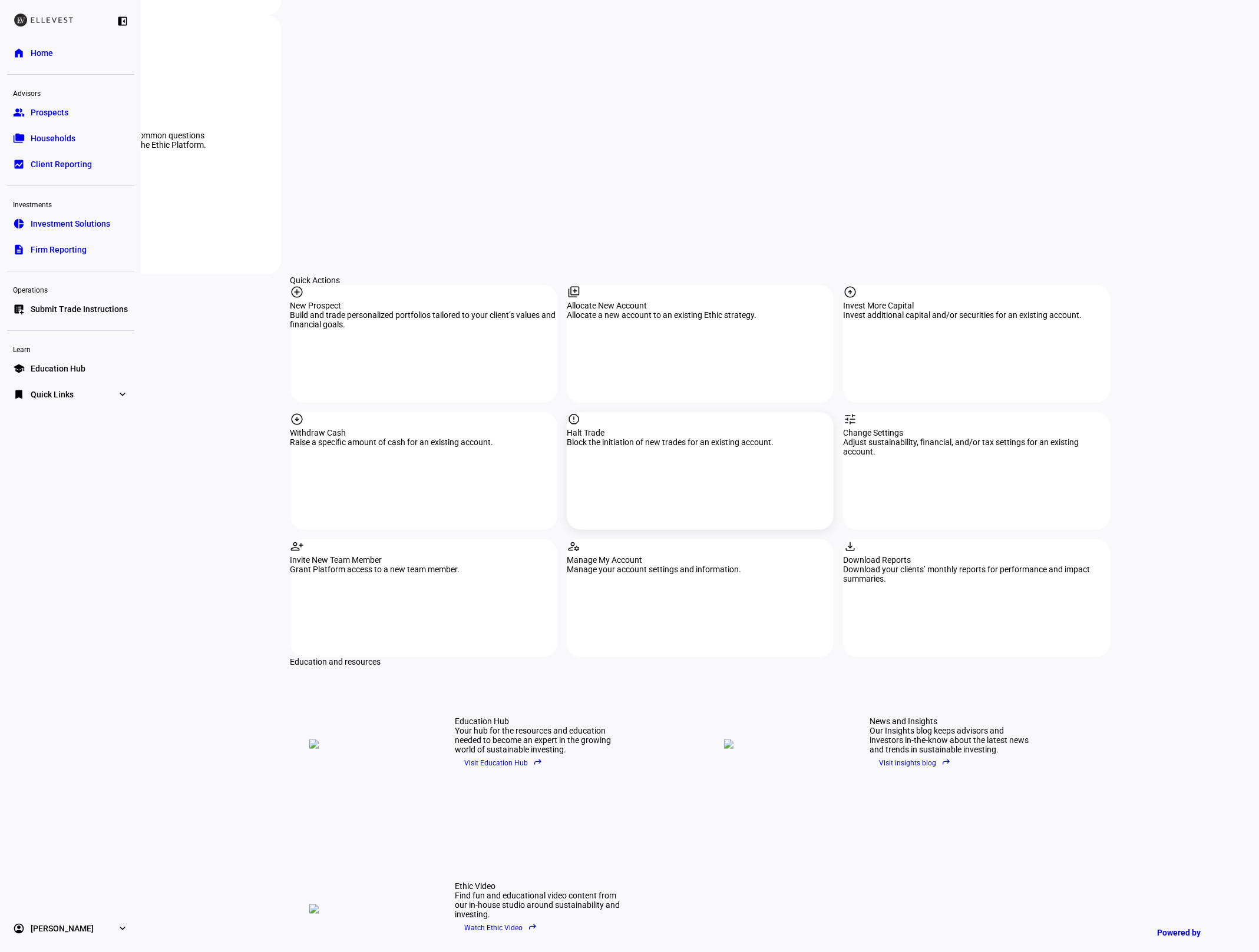
click at [637, 428] on div "Halt Trade" at bounding box center [699, 433] width 266 height 10
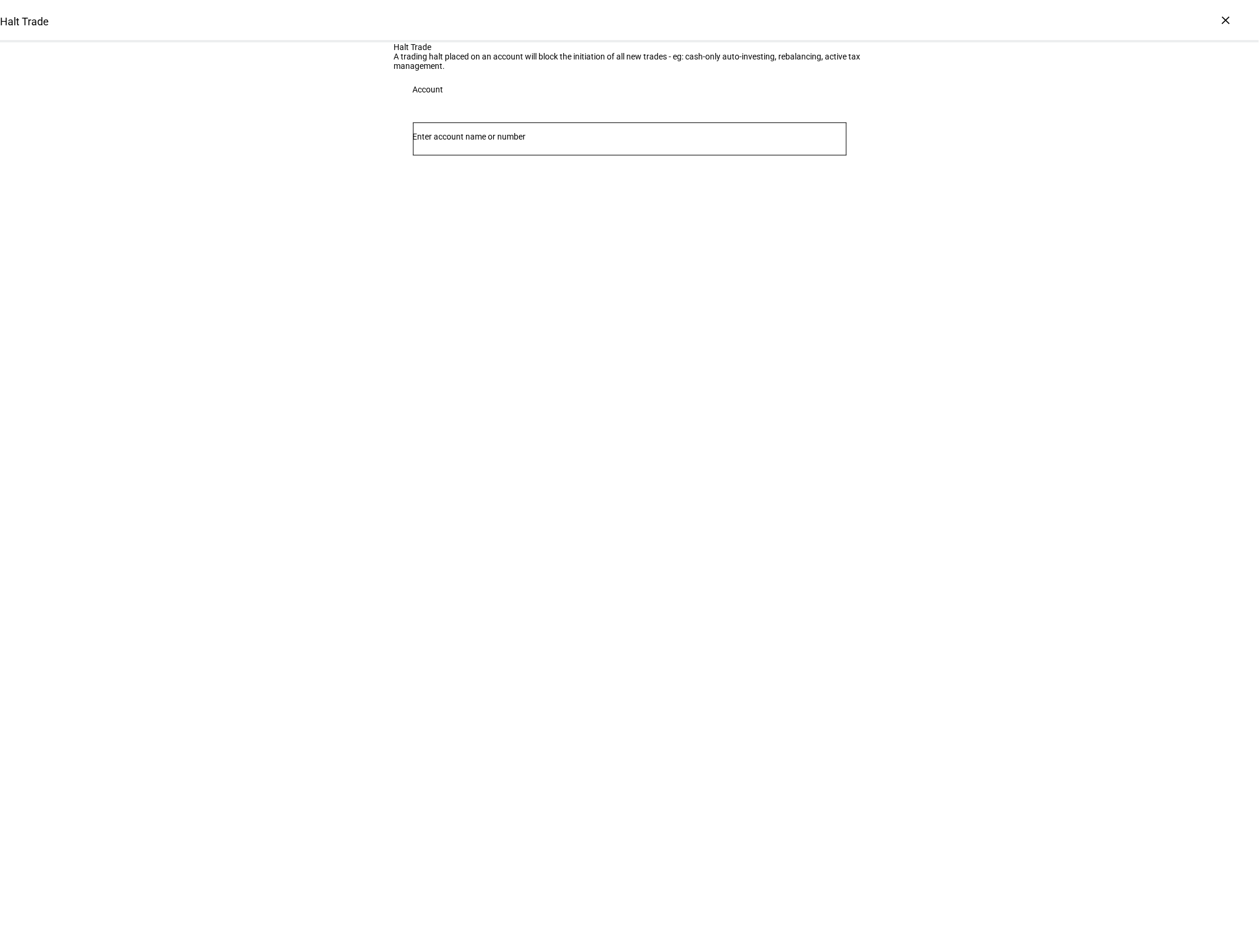
click at [473, 141] on input "Number" at bounding box center [629, 137] width 434 height 10
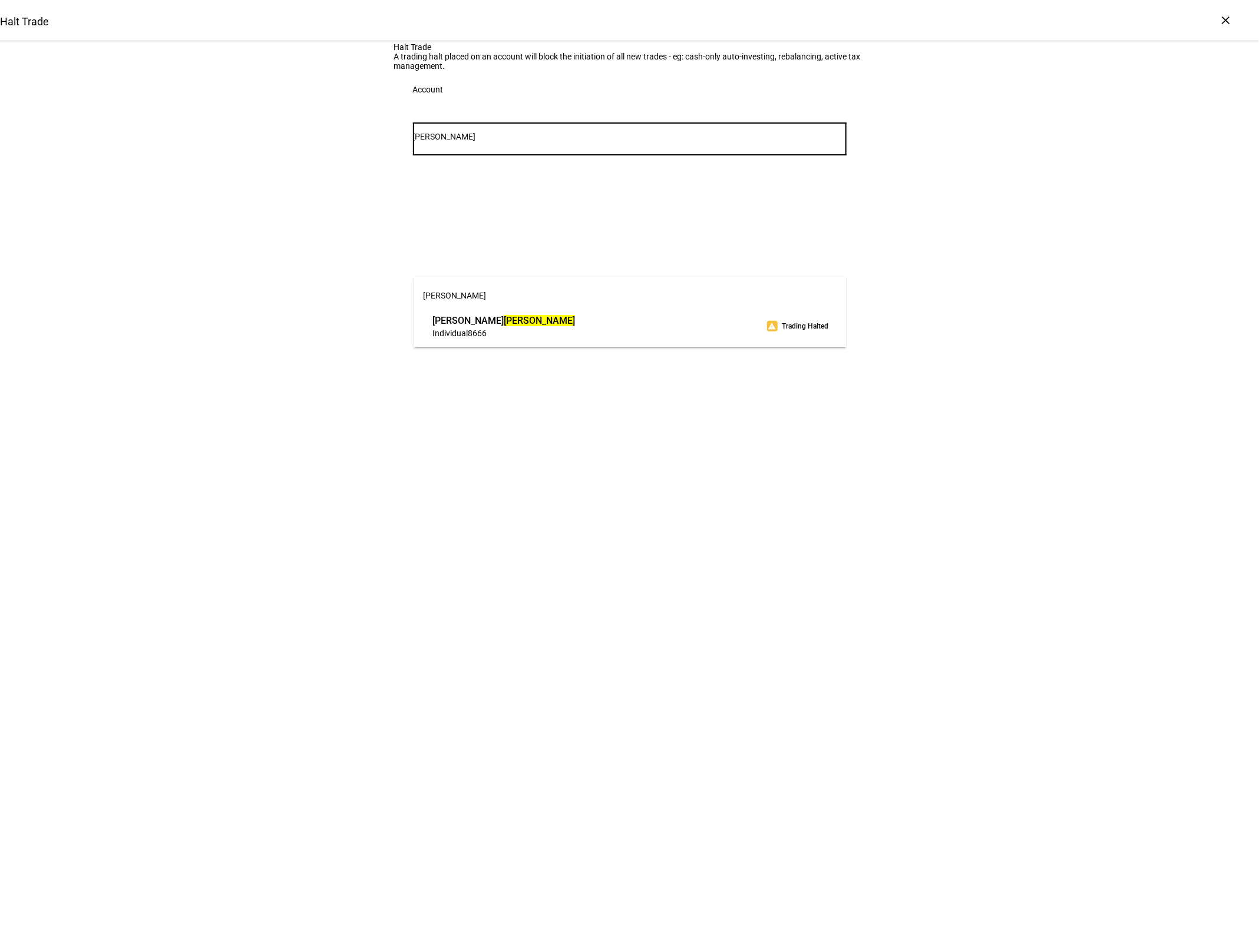
type input "[PERSON_NAME]"
click at [559, 326] on span "[PERSON_NAME]" at bounding box center [504, 320] width 142 height 13
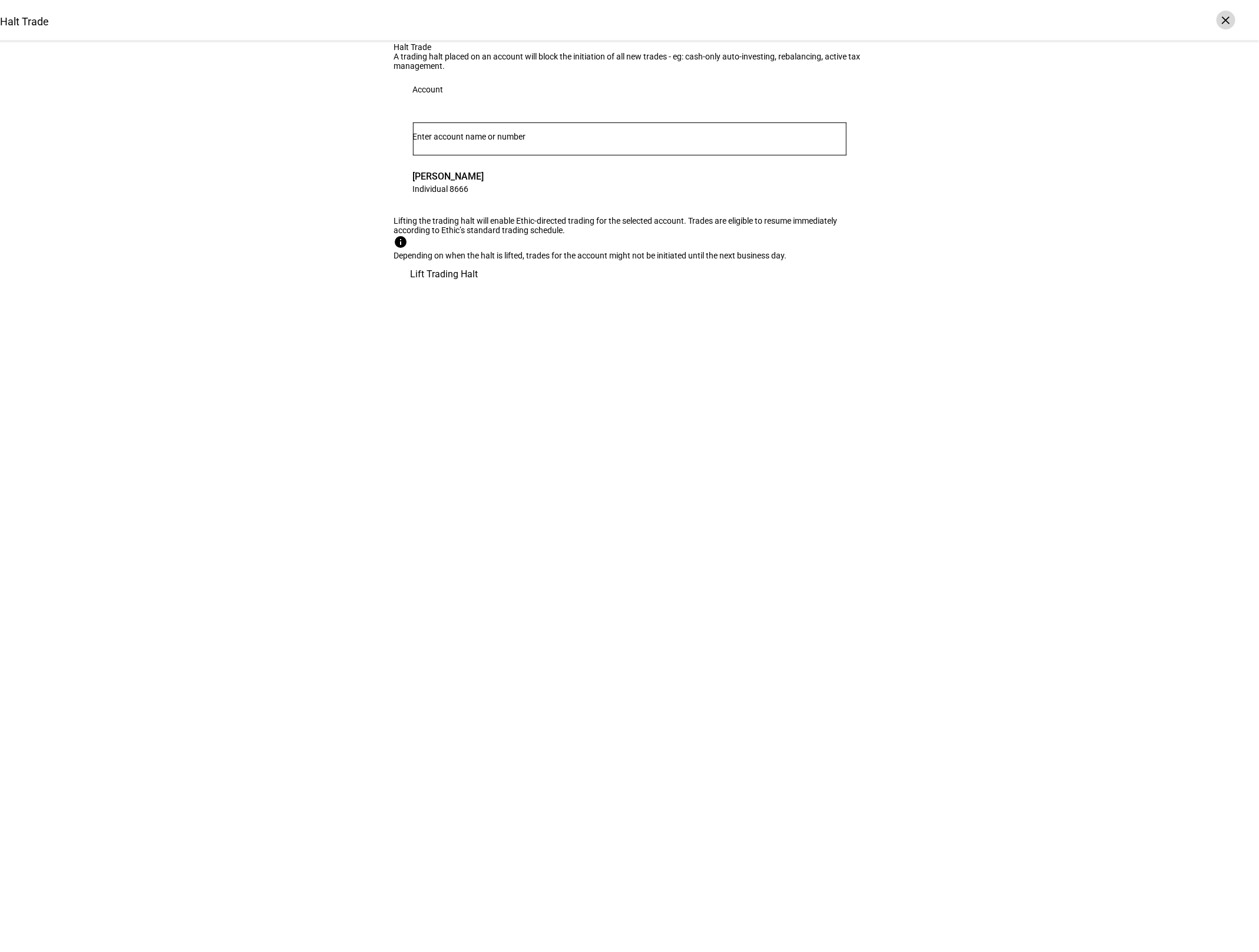
click at [1226, 19] on div "×" at bounding box center [1226, 20] width 19 height 19
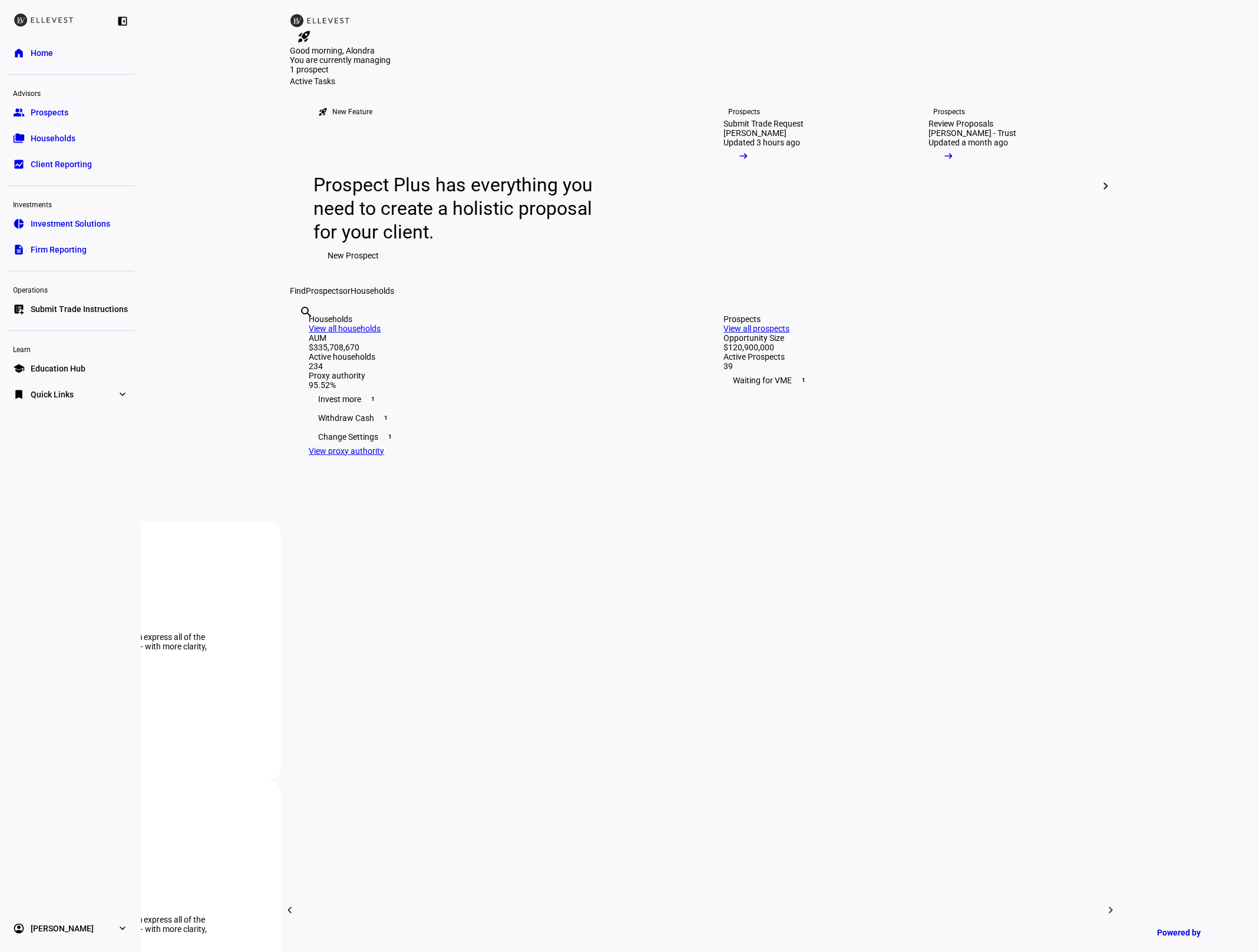
click at [302, 335] on input "text" at bounding box center [301, 328] width 2 height 14
click at [51, 248] on span "Firm Reporting" at bounding box center [59, 250] width 56 height 12
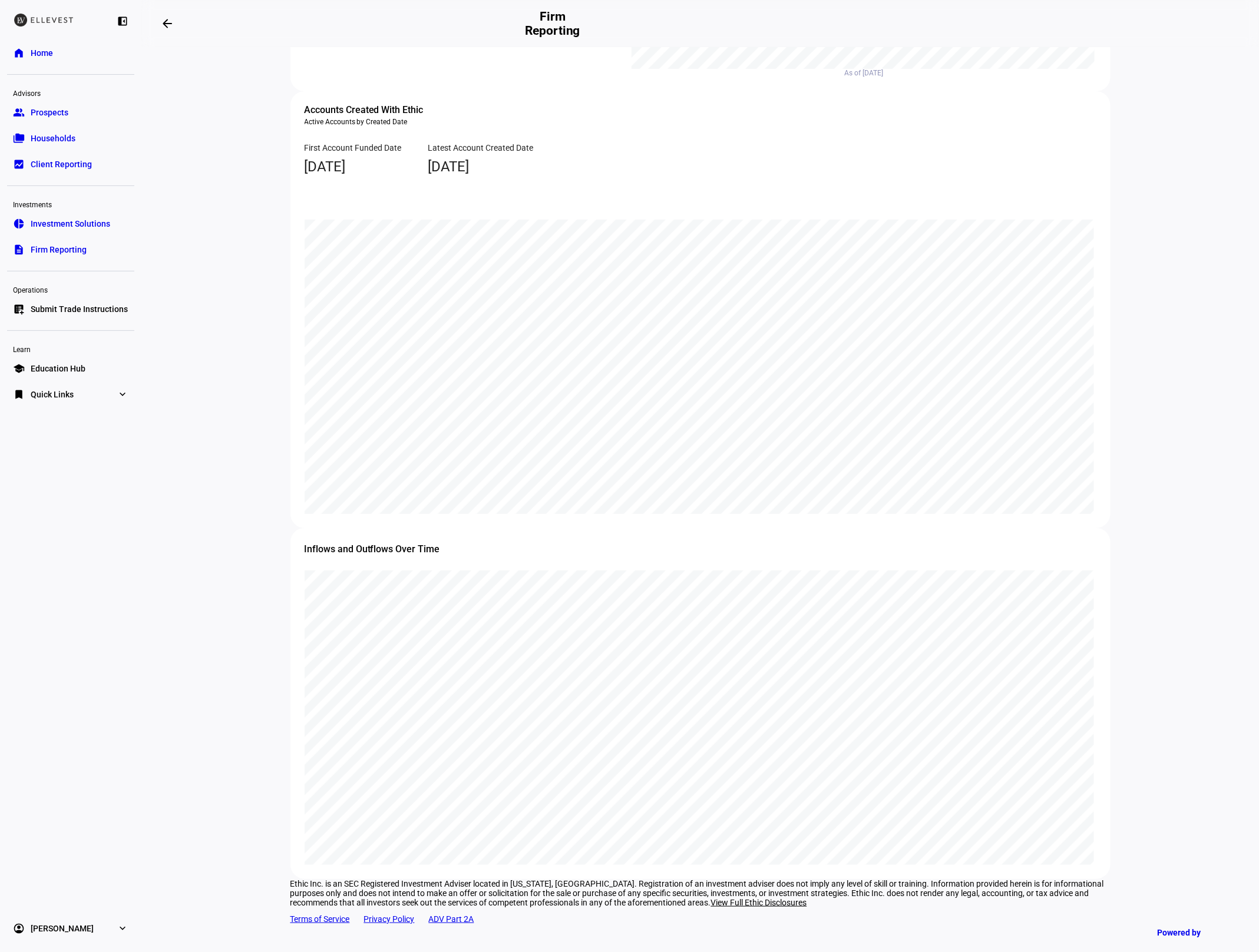
scroll to position [942, 0]
click at [172, 25] on mat-icon "arrow_backwards" at bounding box center [167, 23] width 14 height 14
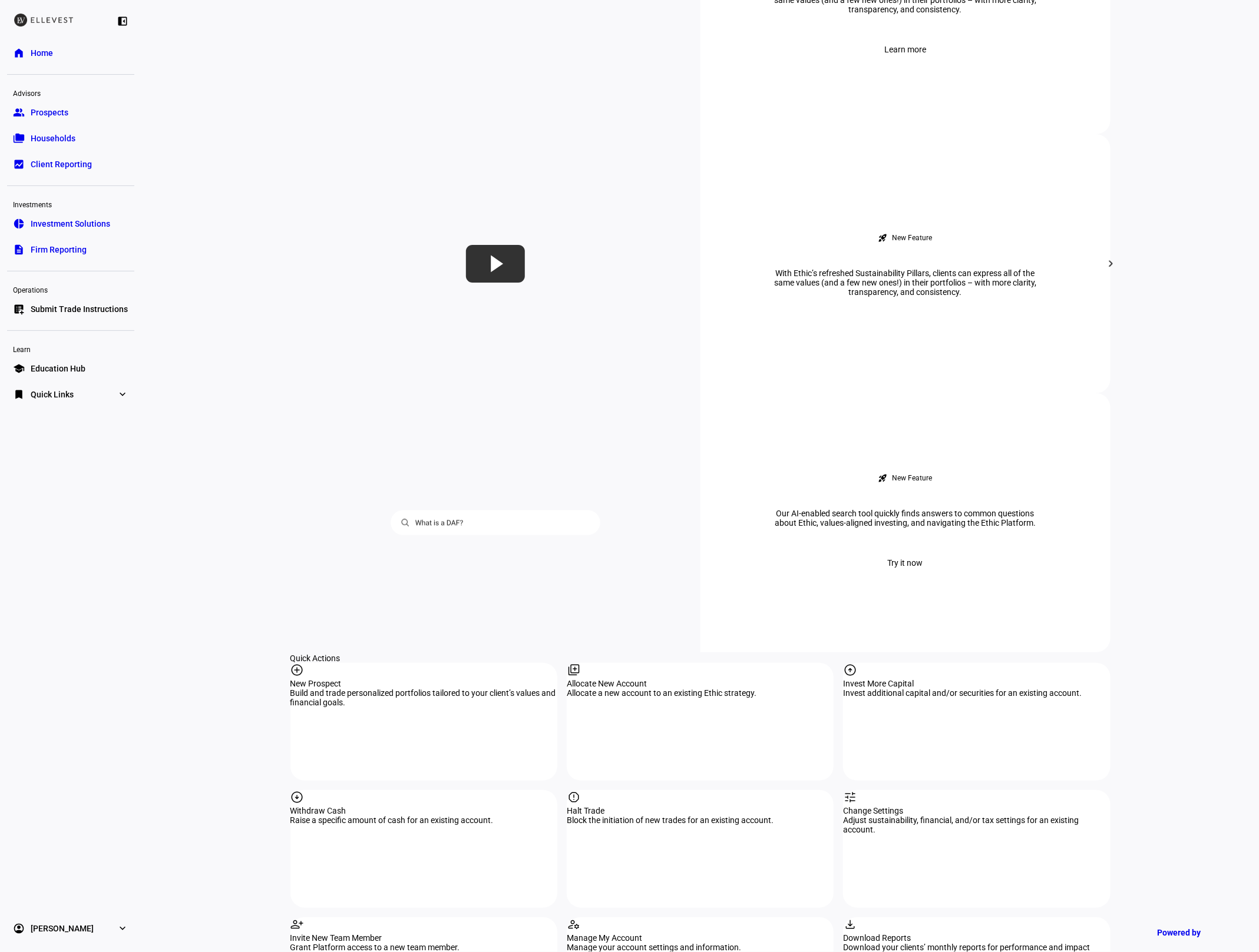
scroll to position [727, 0]
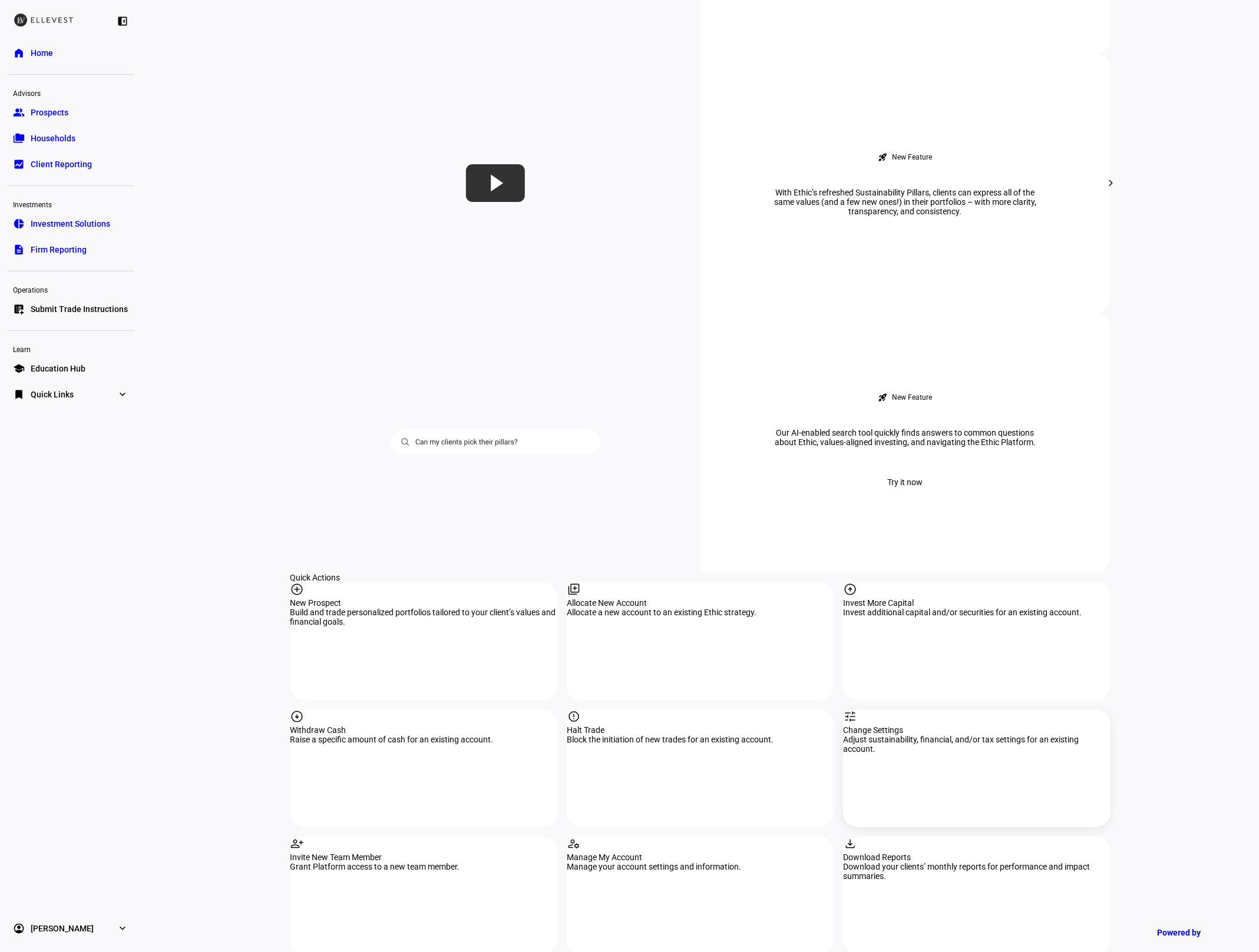
click at [980, 710] on div "tune Change Settings Adjust sustainability, financial, and/or tax settings for …" at bounding box center [975, 768] width 266 height 117
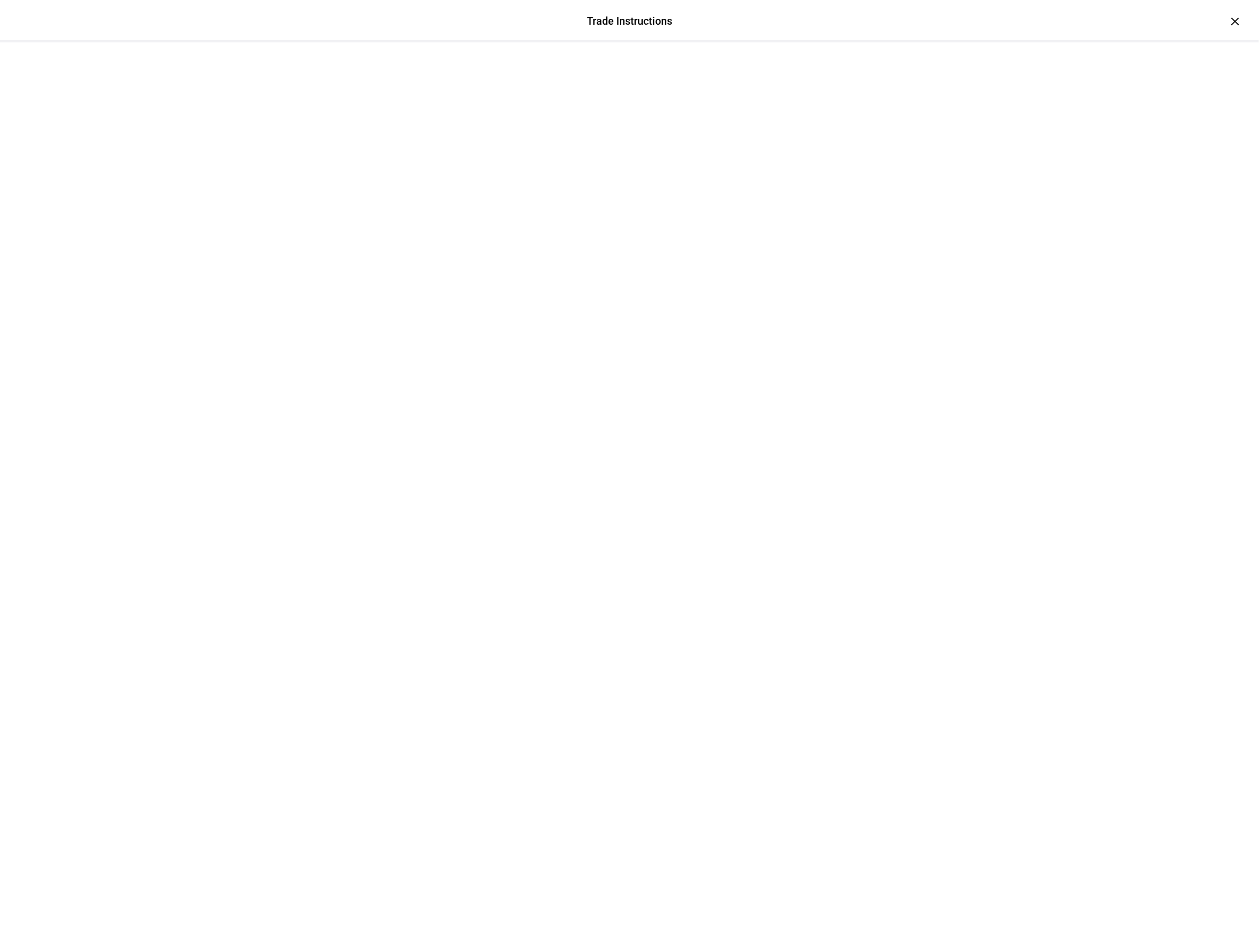
click at [983, 42] on div at bounding box center [629, 71] width 707 height 59
click at [1241, 19] on div "×" at bounding box center [1235, 21] width 19 height 19
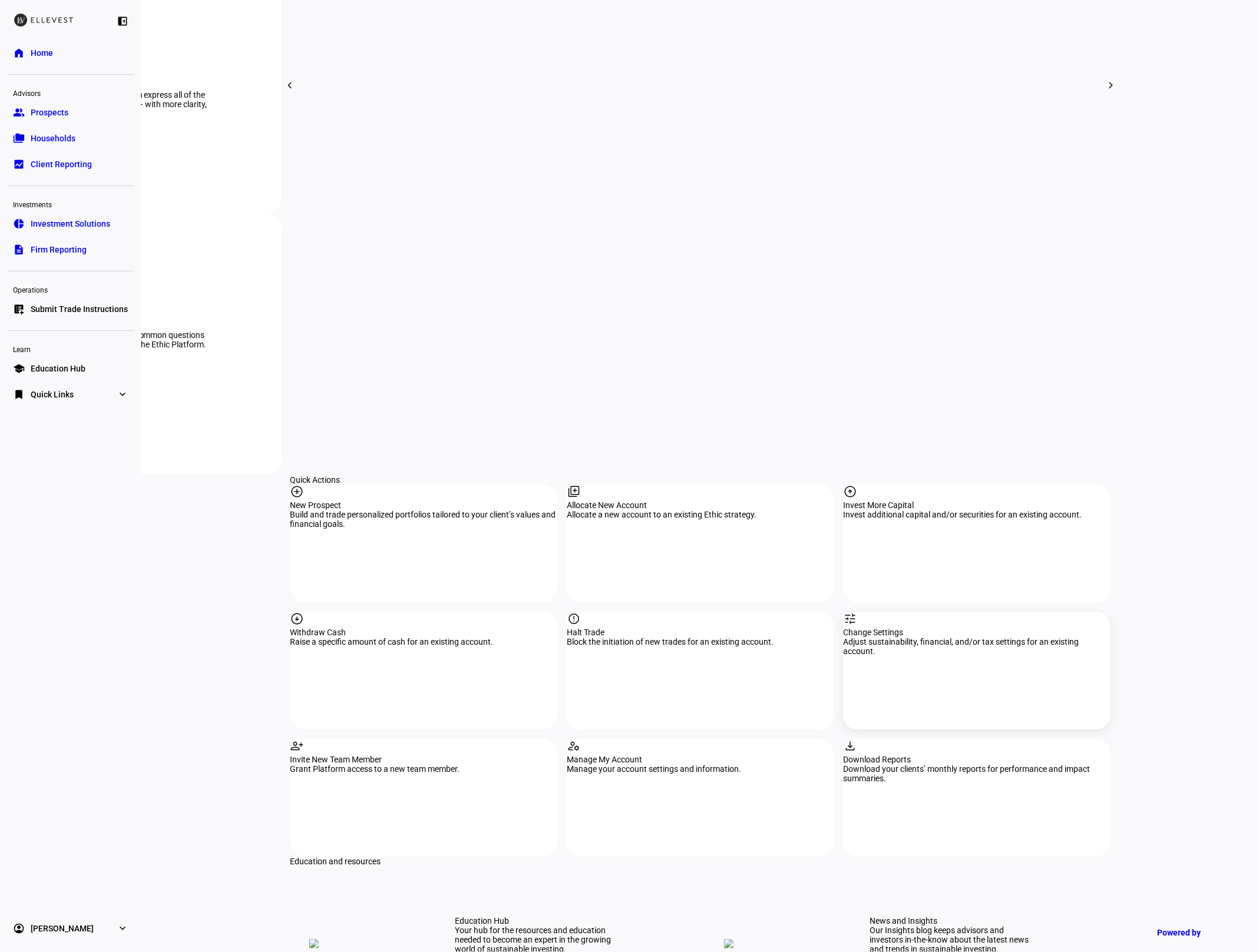
scroll to position [829, 0]
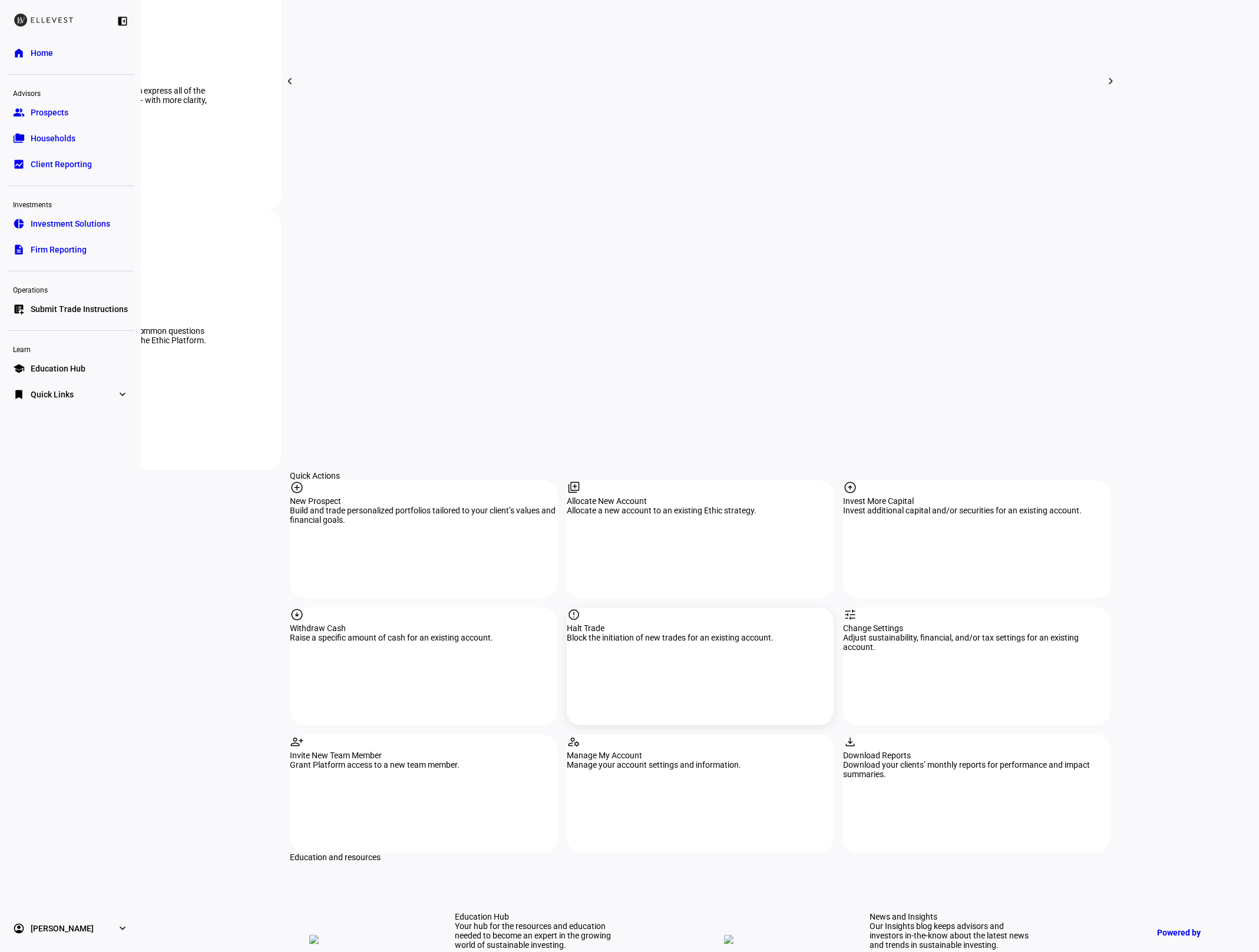
click at [631, 624] on div "Halt Trade" at bounding box center [699, 629] width 266 height 10
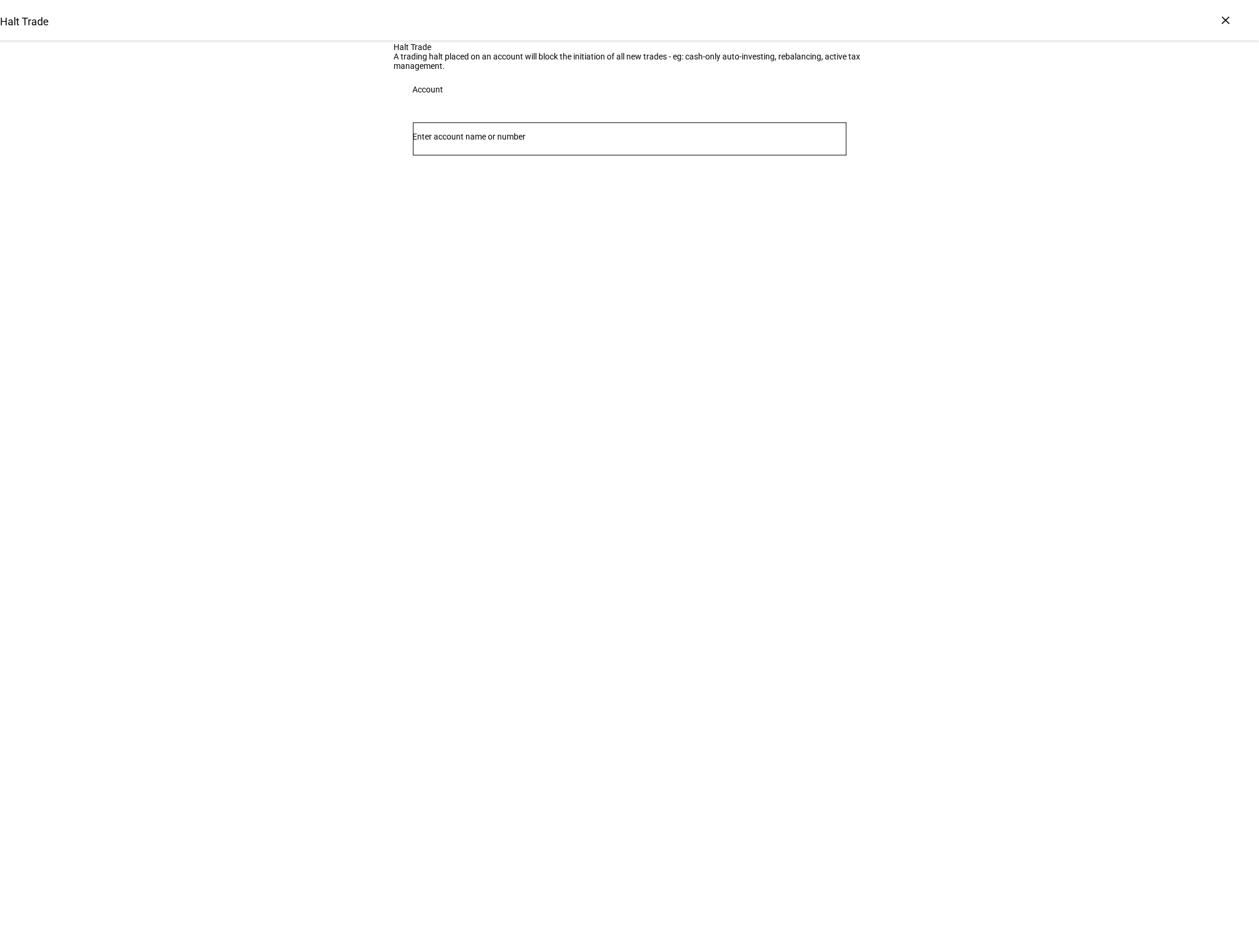
click at [436, 141] on input "Number" at bounding box center [629, 137] width 434 height 10
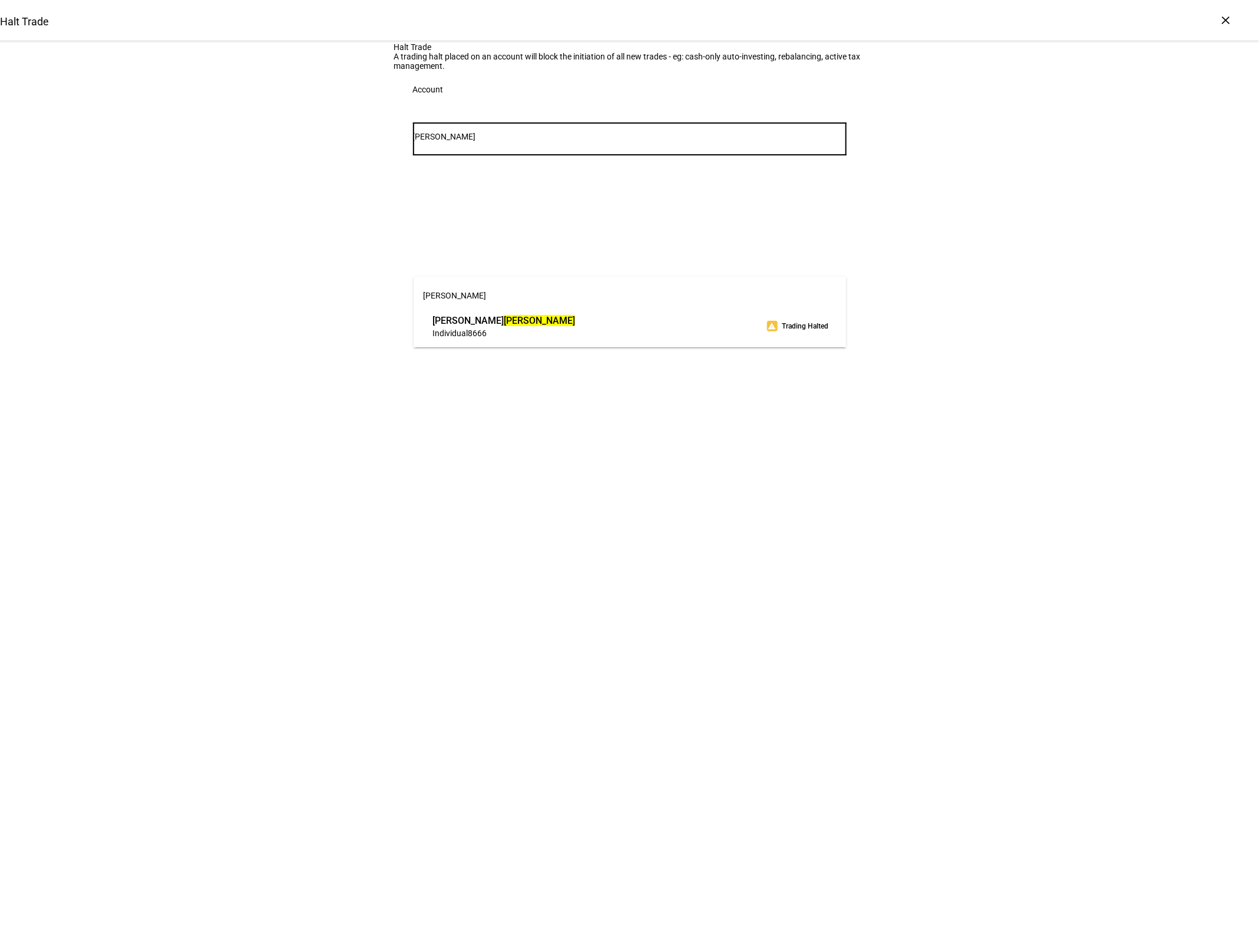
type input "[PERSON_NAME]"
click at [510, 315] on span "[PERSON_NAME]" at bounding box center [504, 320] width 142 height 13
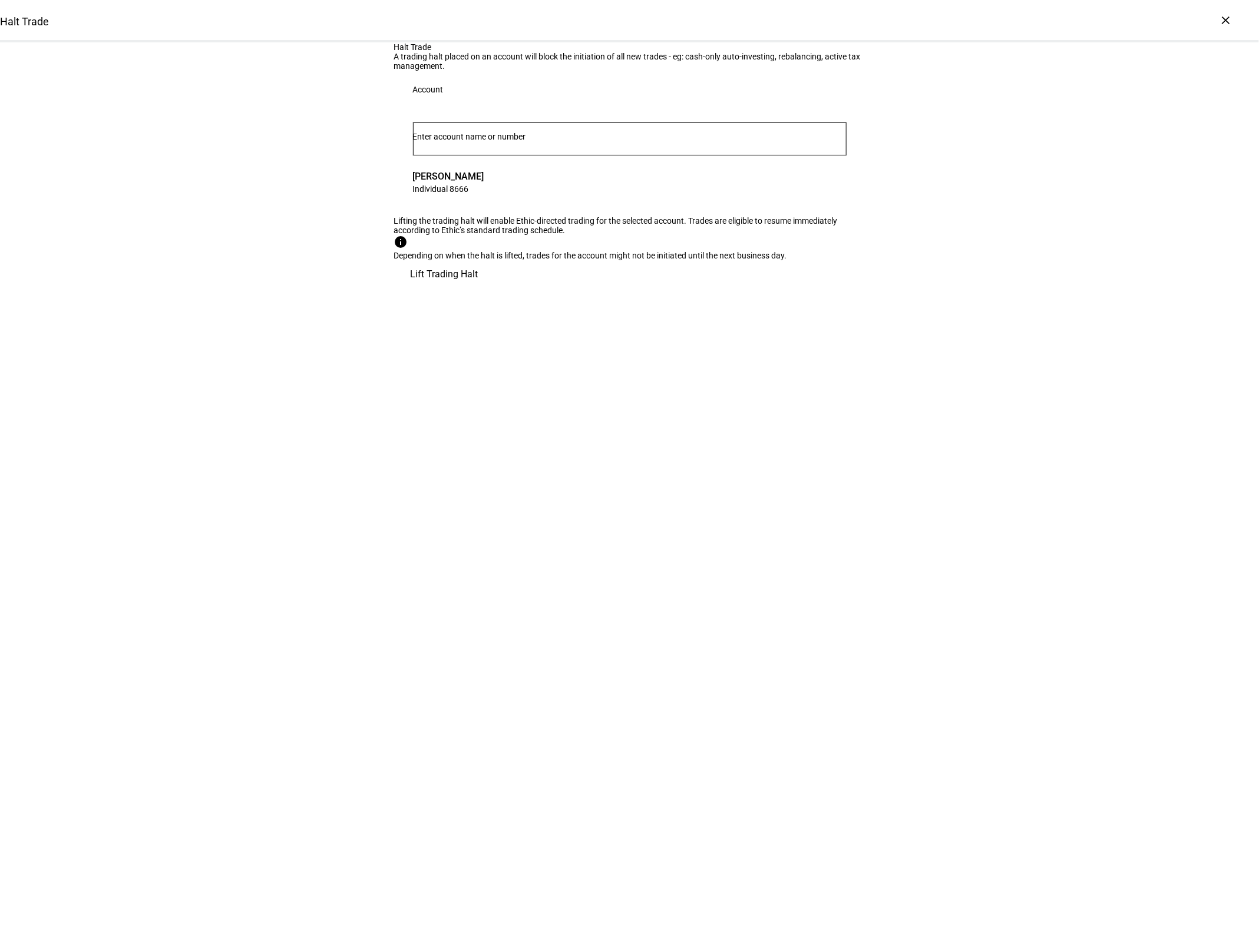
click at [478, 288] on span "Lift Trading Halt" at bounding box center [444, 274] width 67 height 28
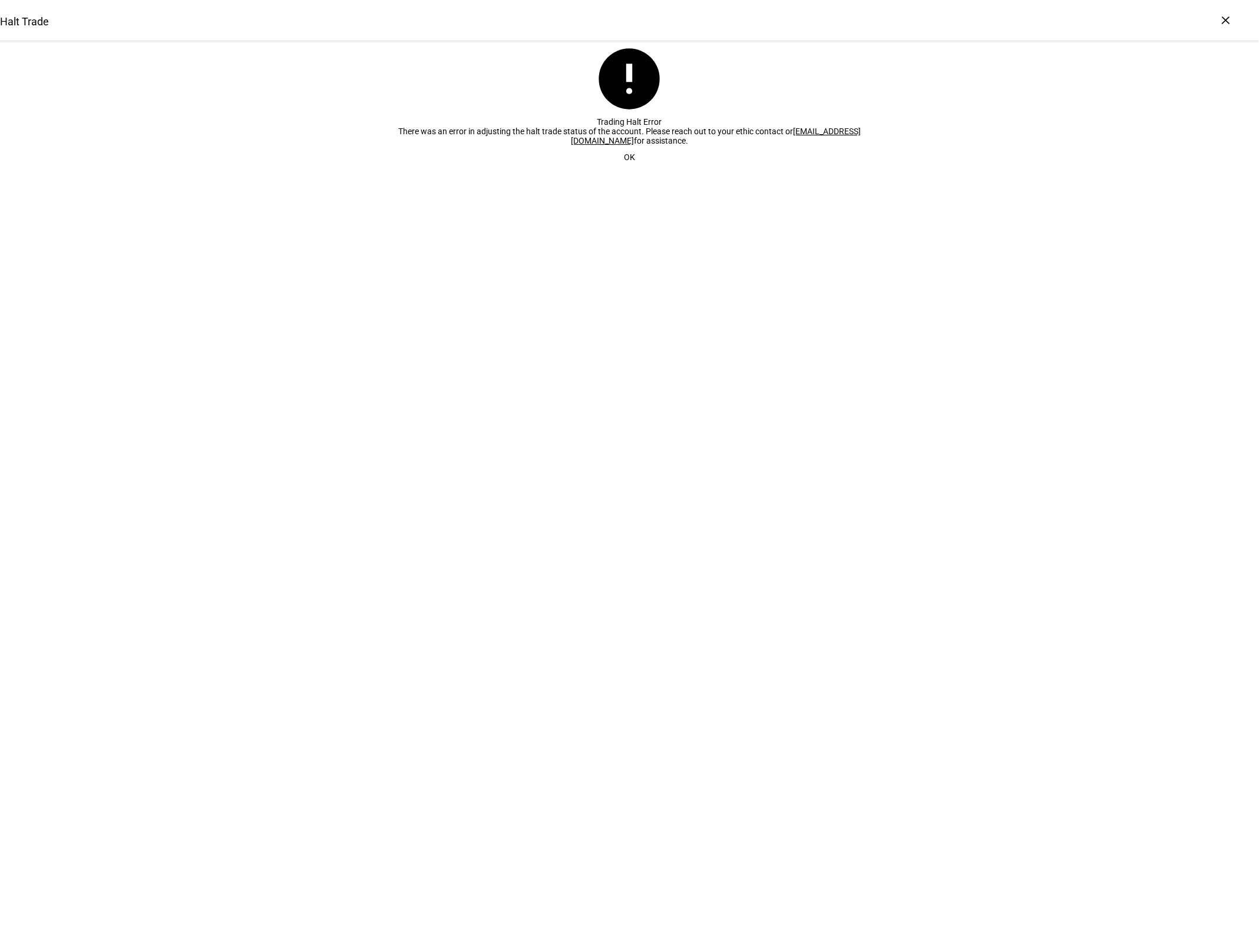
click at [644, 169] on span at bounding box center [629, 157] width 39 height 23
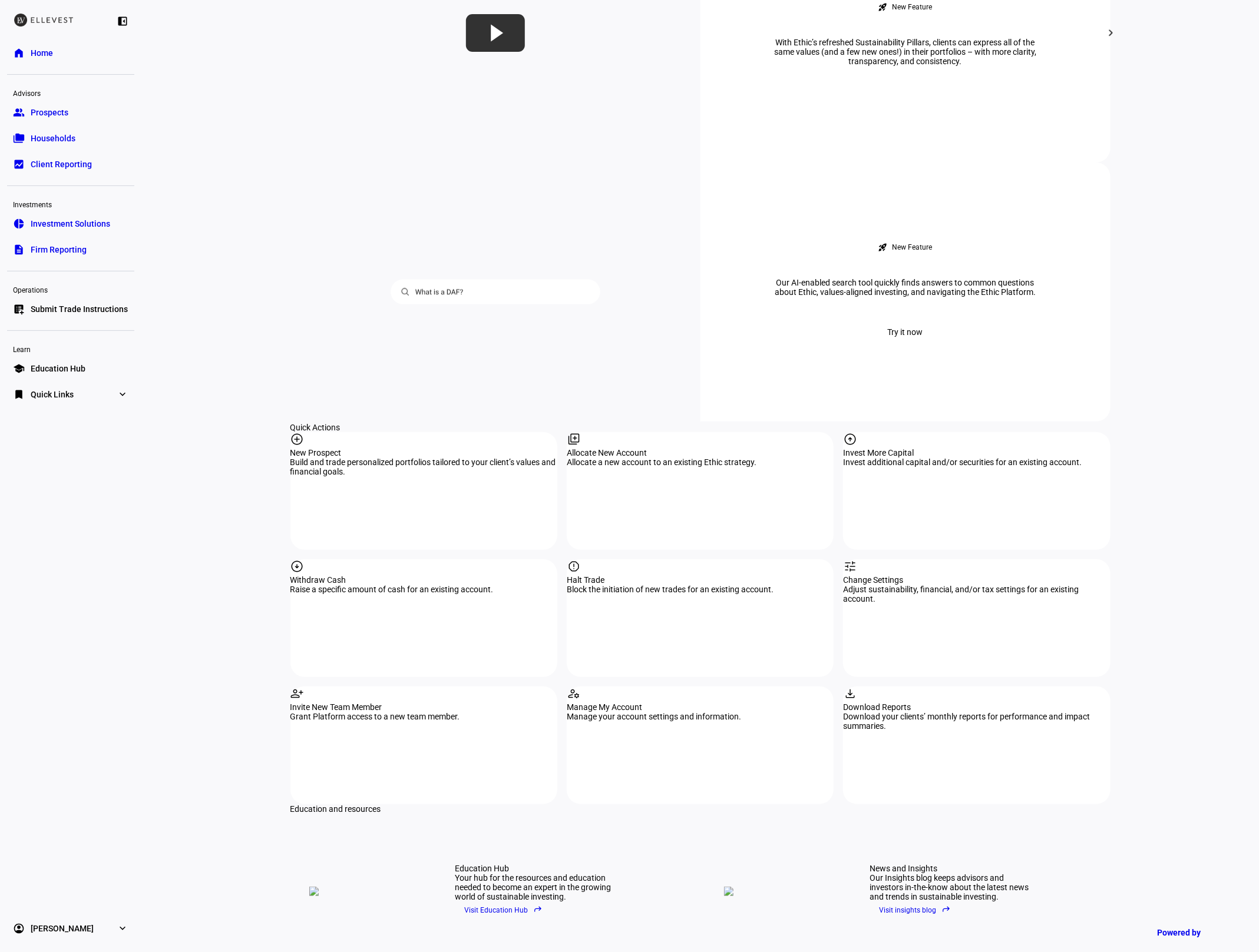
scroll to position [932, 0]
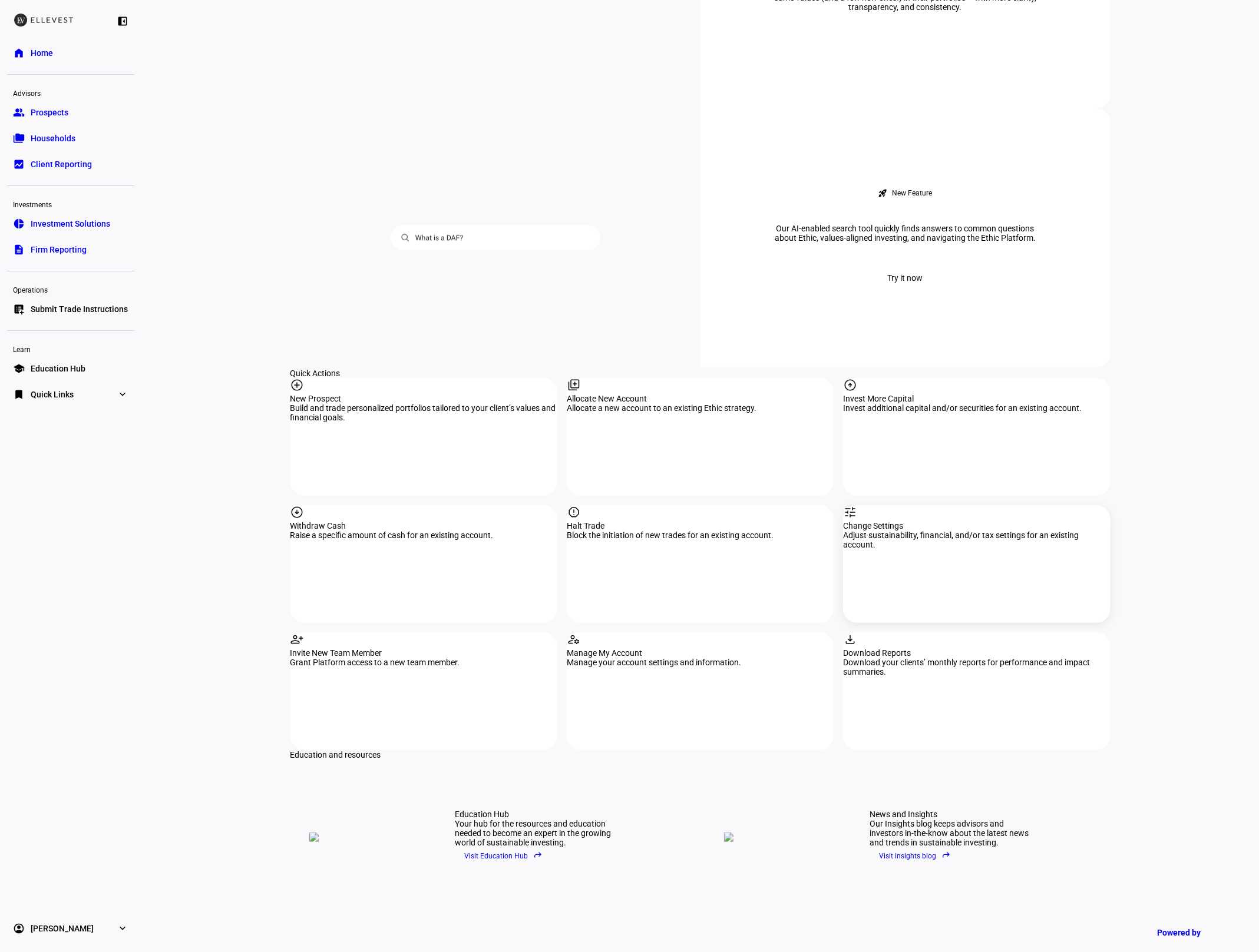
click at [905, 521] on div "Change Settings" at bounding box center [975, 526] width 266 height 10
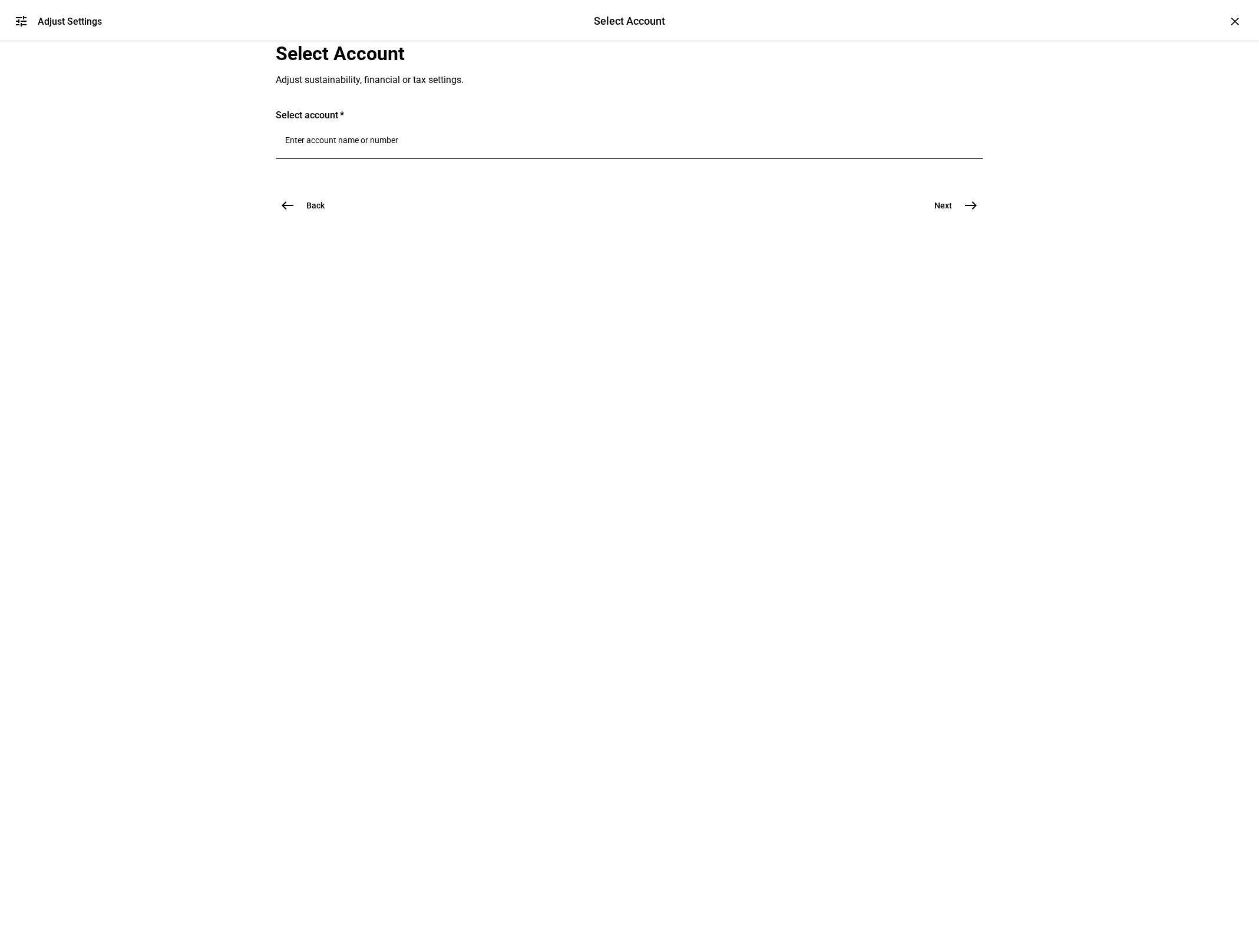
click at [370, 159] on div at bounding box center [629, 142] width 688 height 33
type input "[PERSON_NAME]"
click at [405, 355] on mark "[PERSON_NAME]" at bounding box center [441, 354] width 71 height 12
click at [940, 242] on span "Next" at bounding box center [944, 236] width 17 height 12
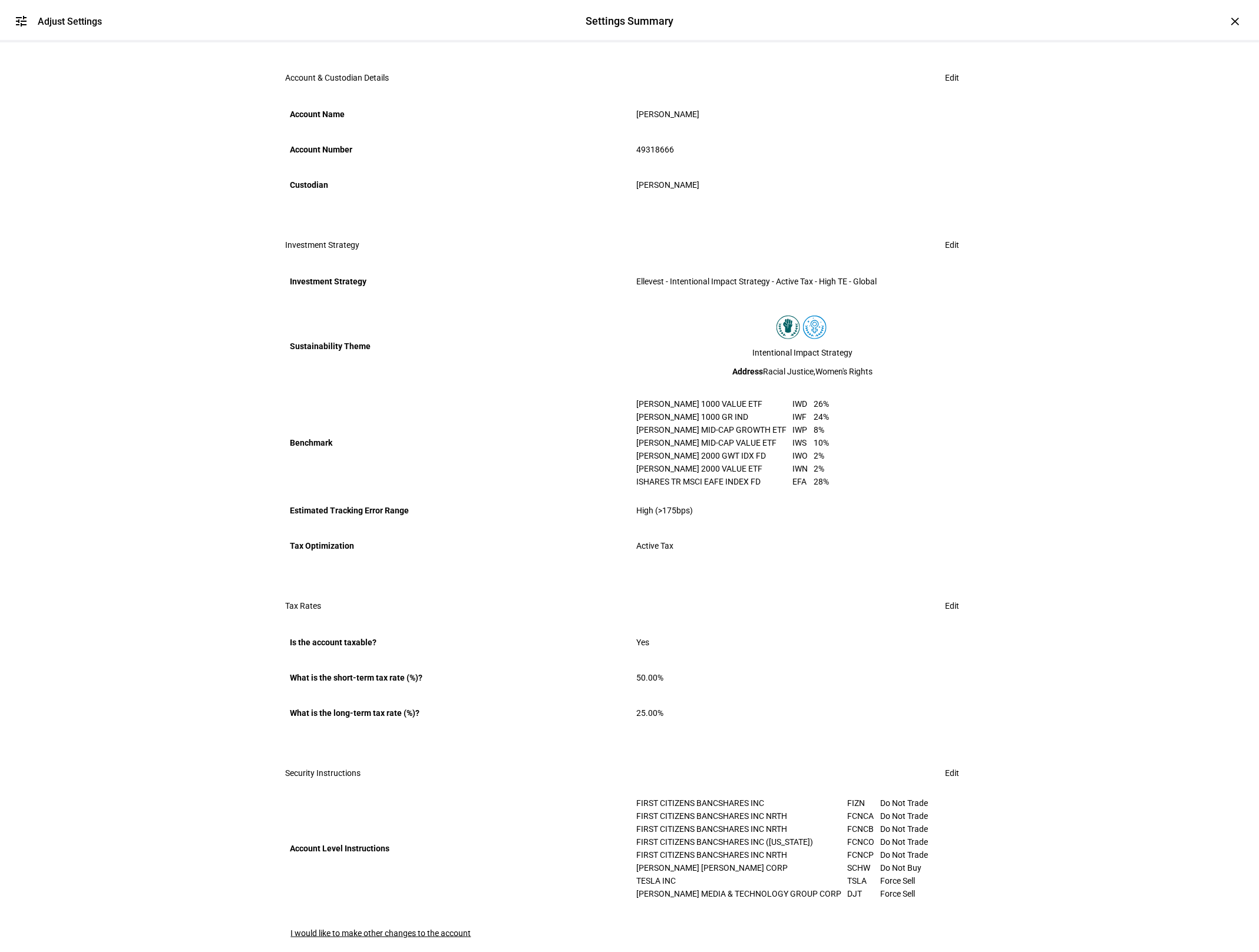
scroll to position [439, 0]
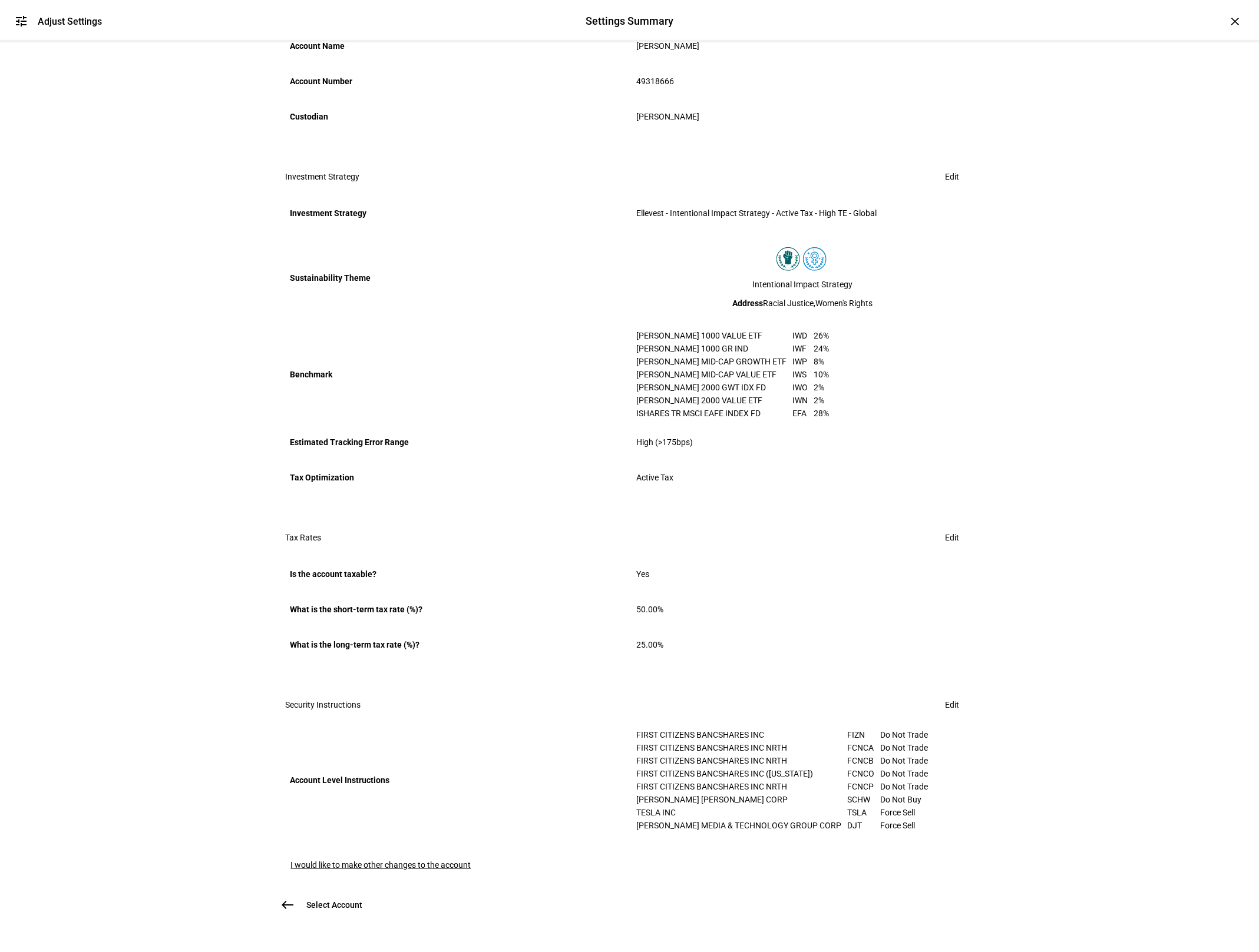
click at [448, 861] on span "I would like to make other changes to the account" at bounding box center [381, 865] width 180 height 10
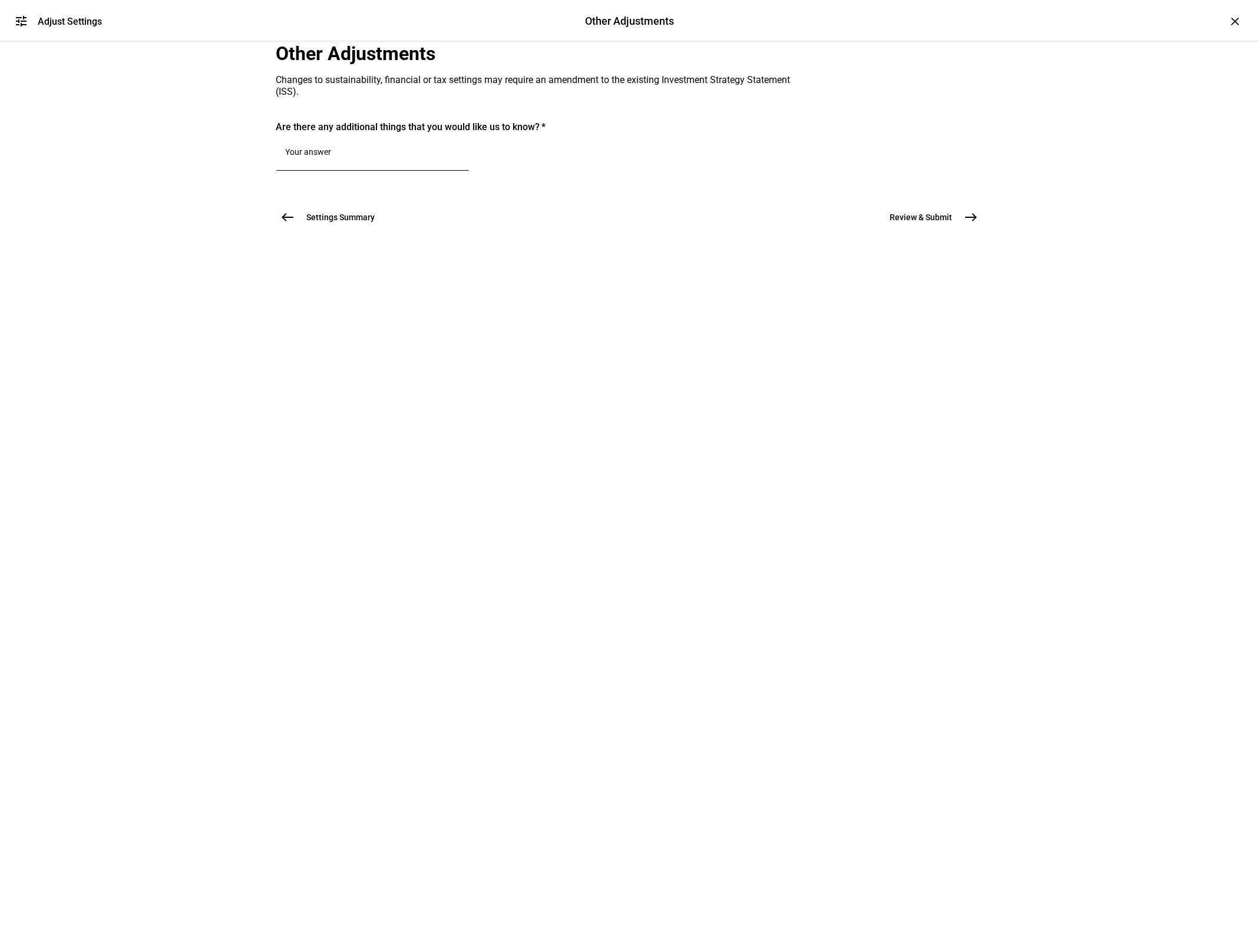
click at [460, 171] on div at bounding box center [372, 154] width 174 height 33
click at [385, 175] on textarea "Please rebalance to replenish cash to ~1% of account's value. Thanks!" at bounding box center [372, 161] width 174 height 28
type textarea "Please rebalance to replenish cash to ~1% of account's value. Thanks!"
click at [933, 243] on button "Review & Submit east" at bounding box center [929, 231] width 107 height 23
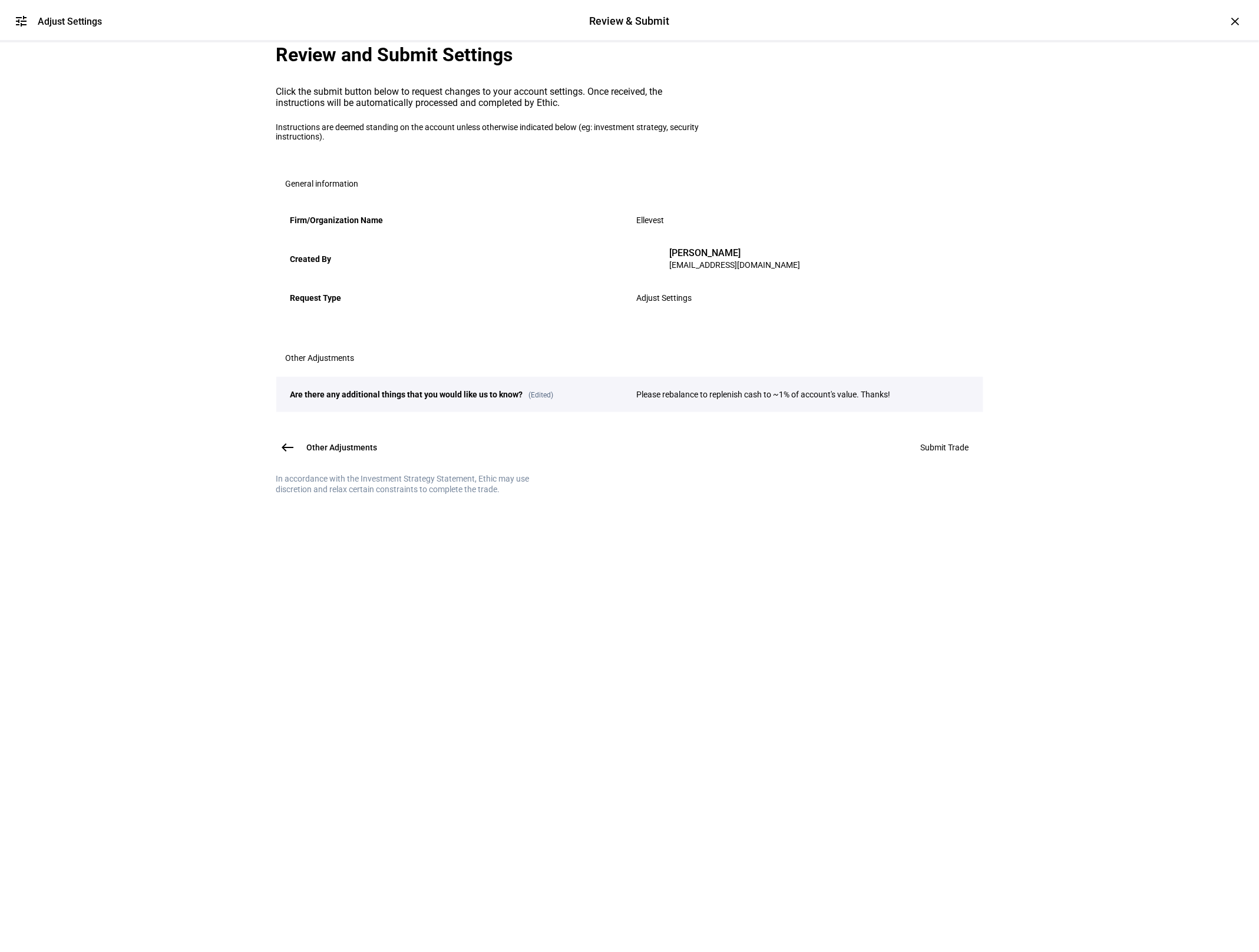
click at [1225, 15] on eth-stepper-header "tune Adjust Settings Review & Submit Review & Submit Adjust Settings" at bounding box center [629, 21] width 1259 height 42
click at [1233, 19] on div "×" at bounding box center [1235, 21] width 19 height 19
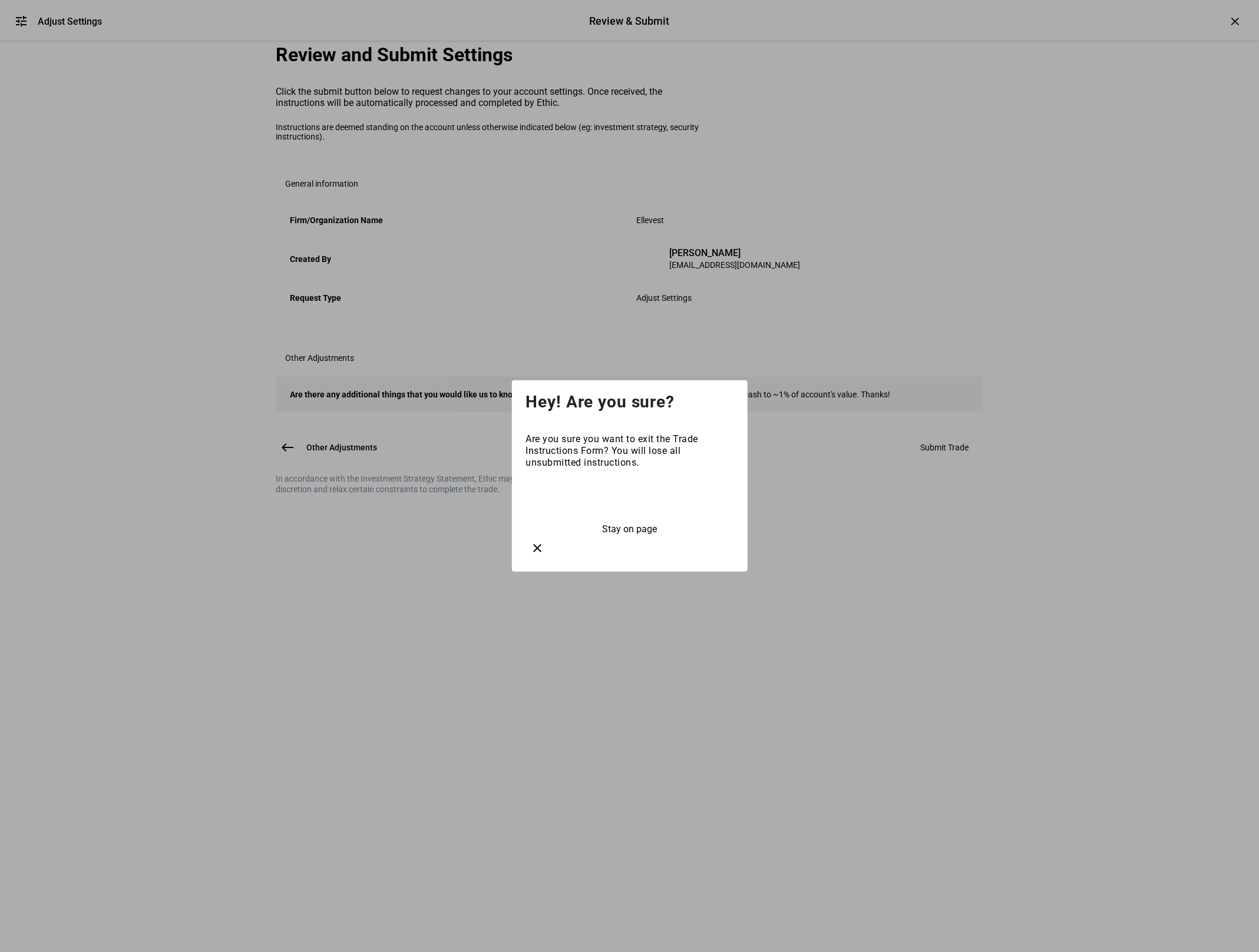
click at [692, 514] on span at bounding box center [630, 499] width 208 height 28
